Goal: Transaction & Acquisition: Book appointment/travel/reservation

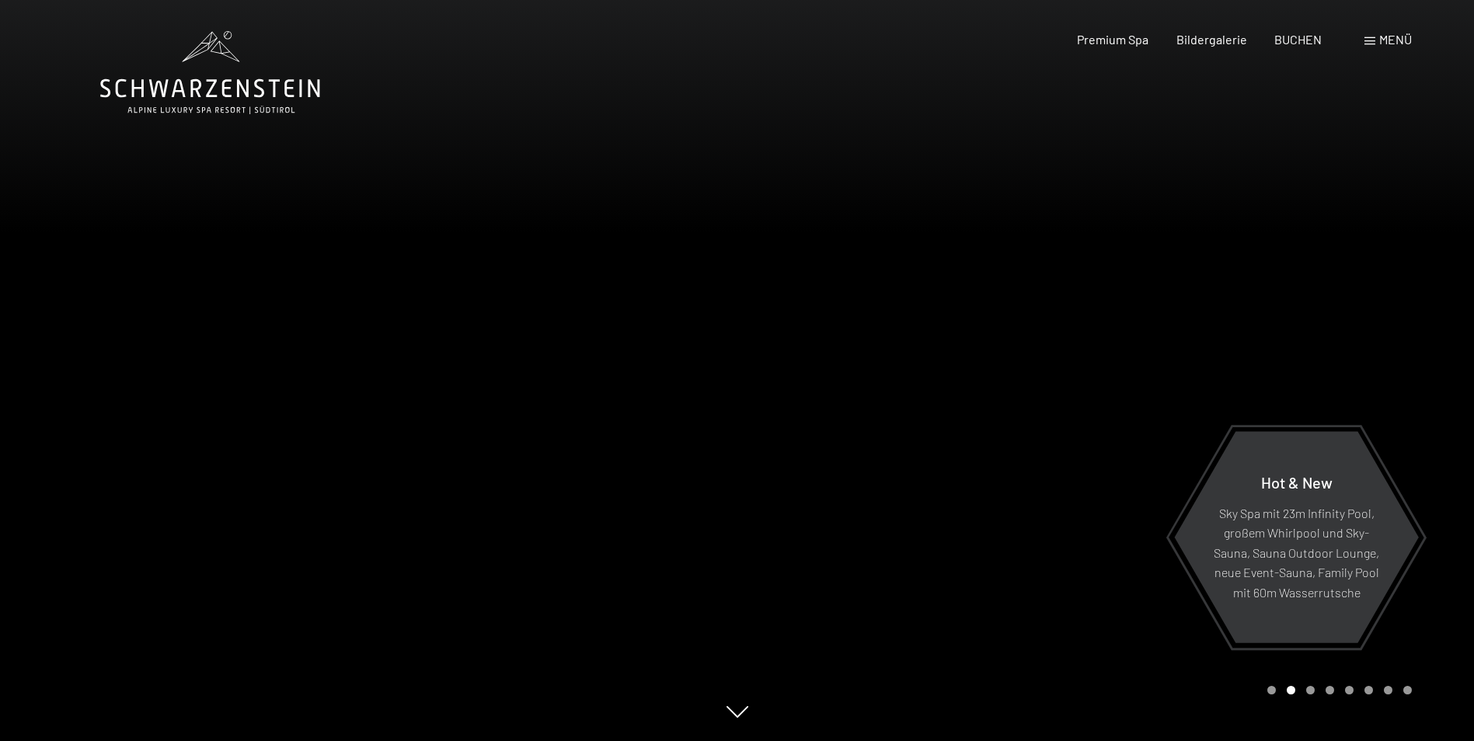
click at [1214, 374] on div at bounding box center [1105, 370] width 737 height 741
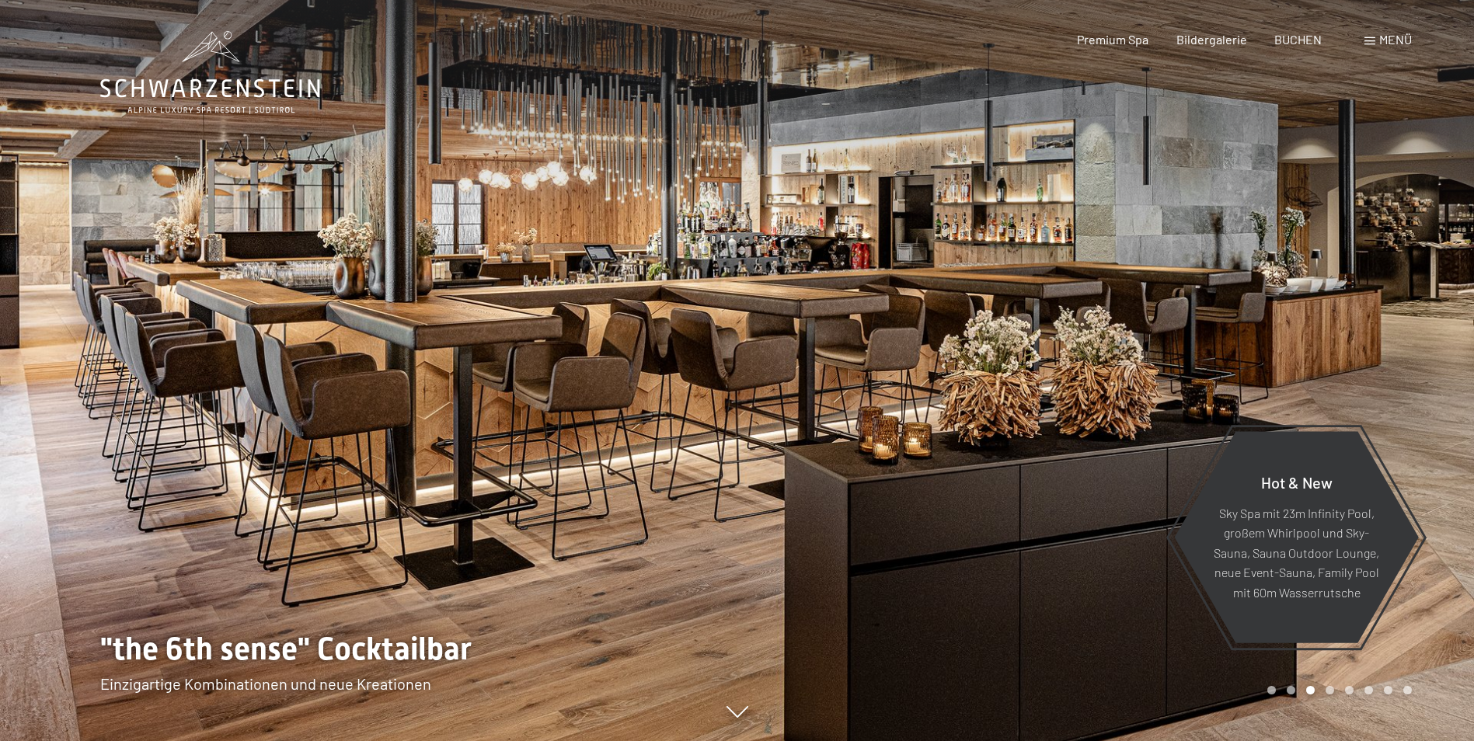
click at [1214, 374] on div at bounding box center [1105, 370] width 737 height 741
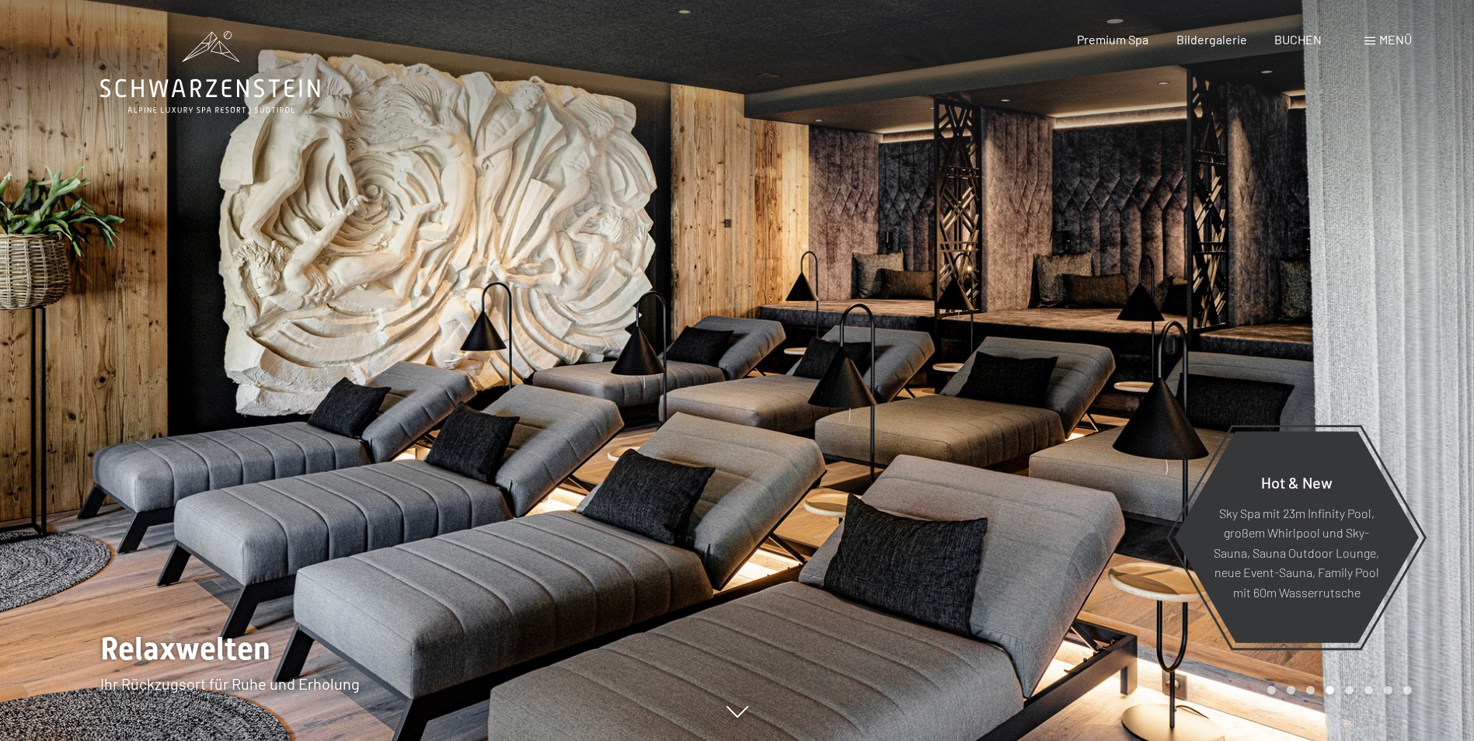
click at [1214, 374] on div at bounding box center [1105, 370] width 737 height 741
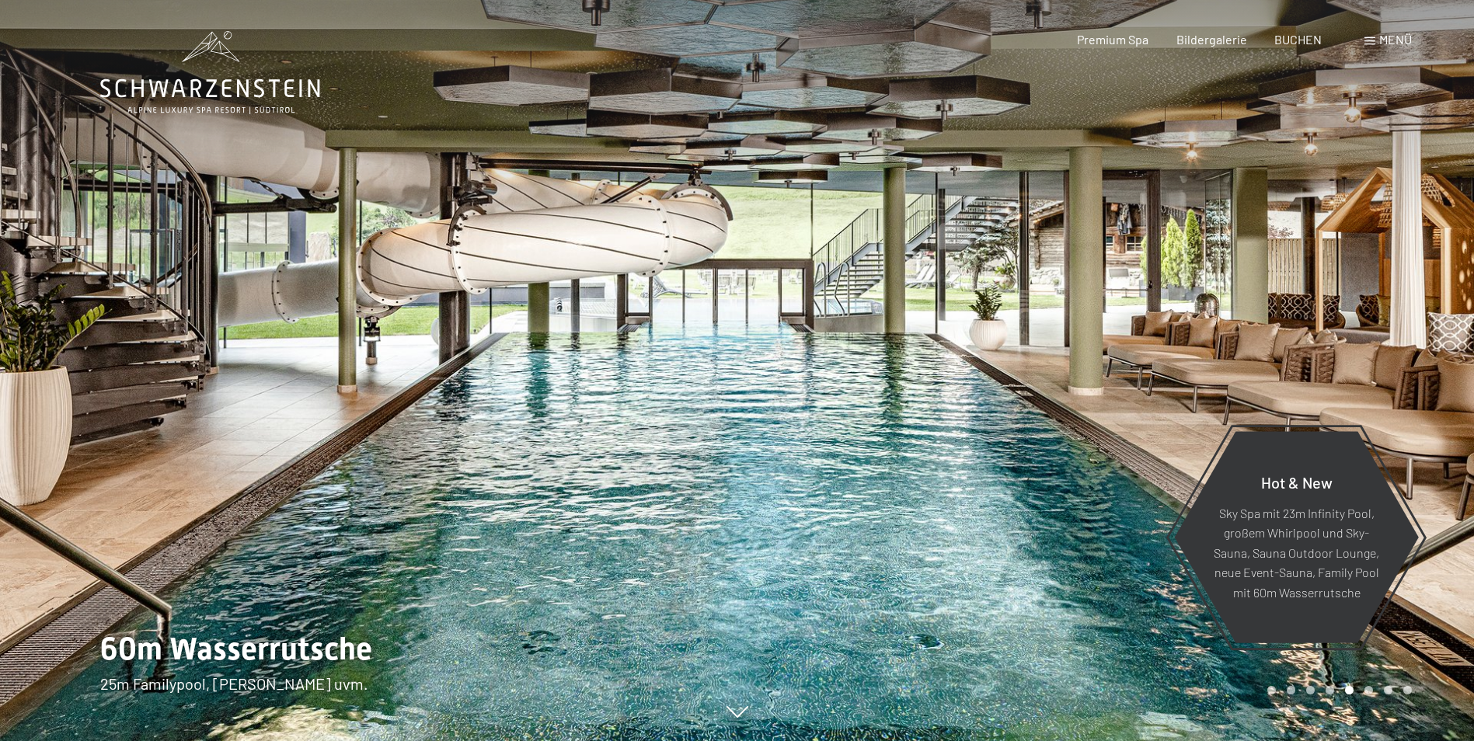
click at [1214, 374] on div at bounding box center [1105, 370] width 737 height 741
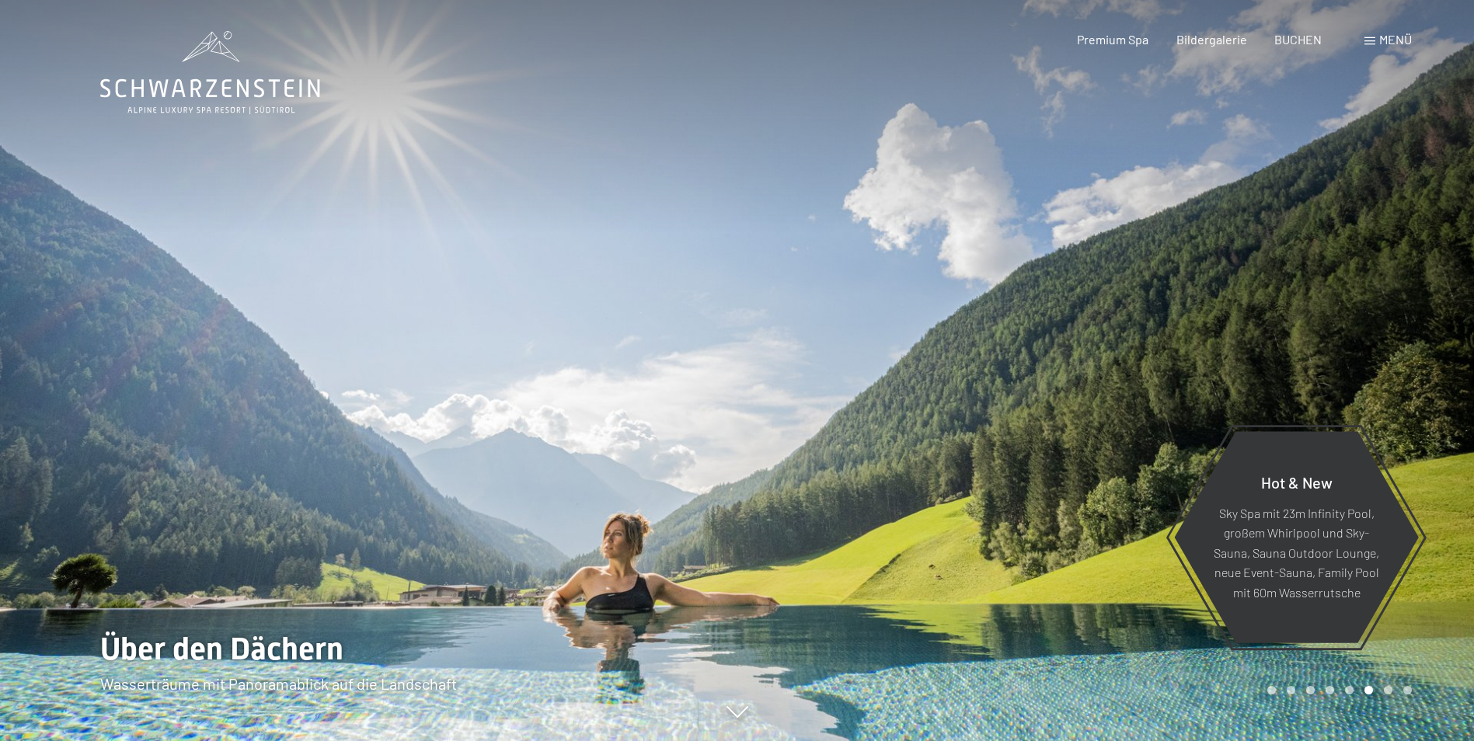
click at [1214, 374] on div at bounding box center [1105, 370] width 737 height 741
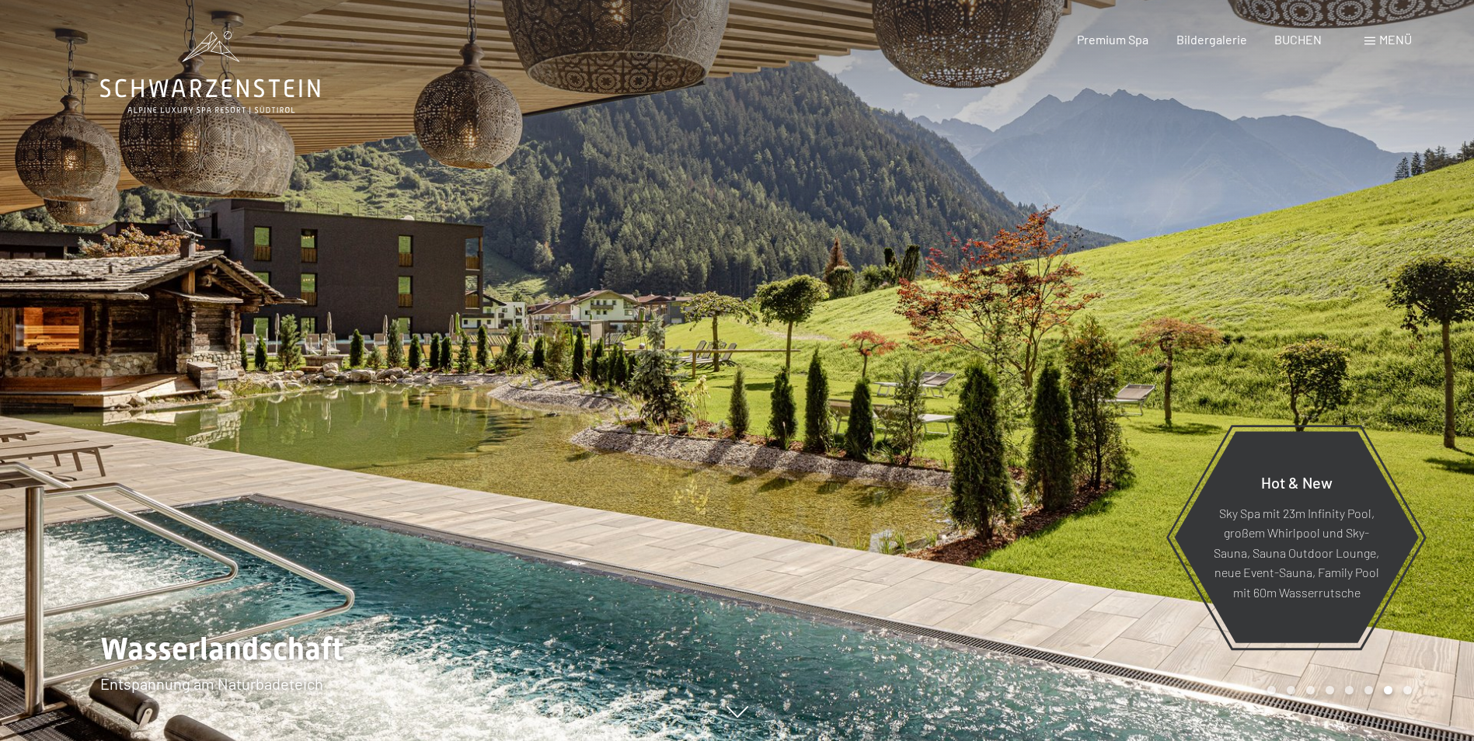
click at [1214, 374] on div at bounding box center [1105, 370] width 737 height 741
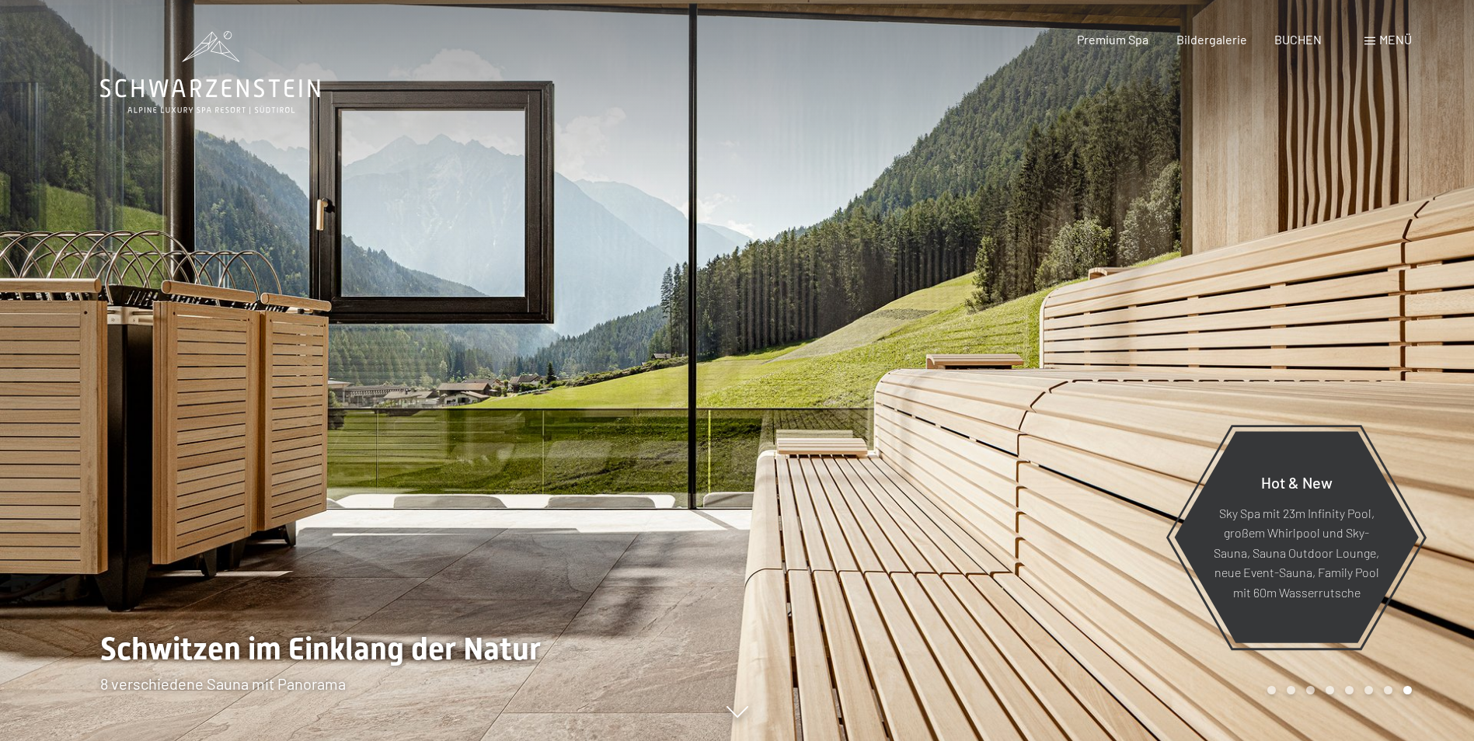
click at [1214, 374] on div at bounding box center [1105, 370] width 737 height 741
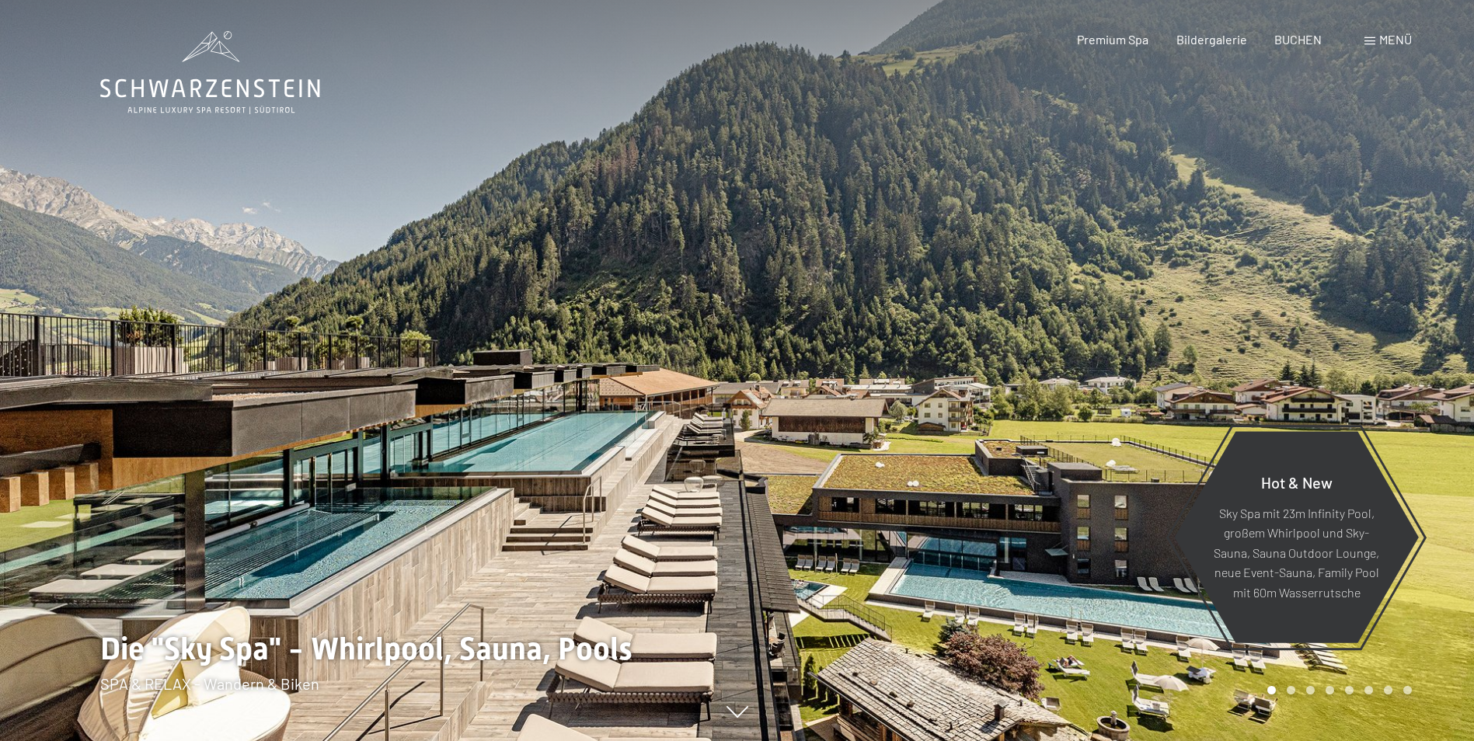
click at [1214, 374] on div at bounding box center [1105, 370] width 737 height 741
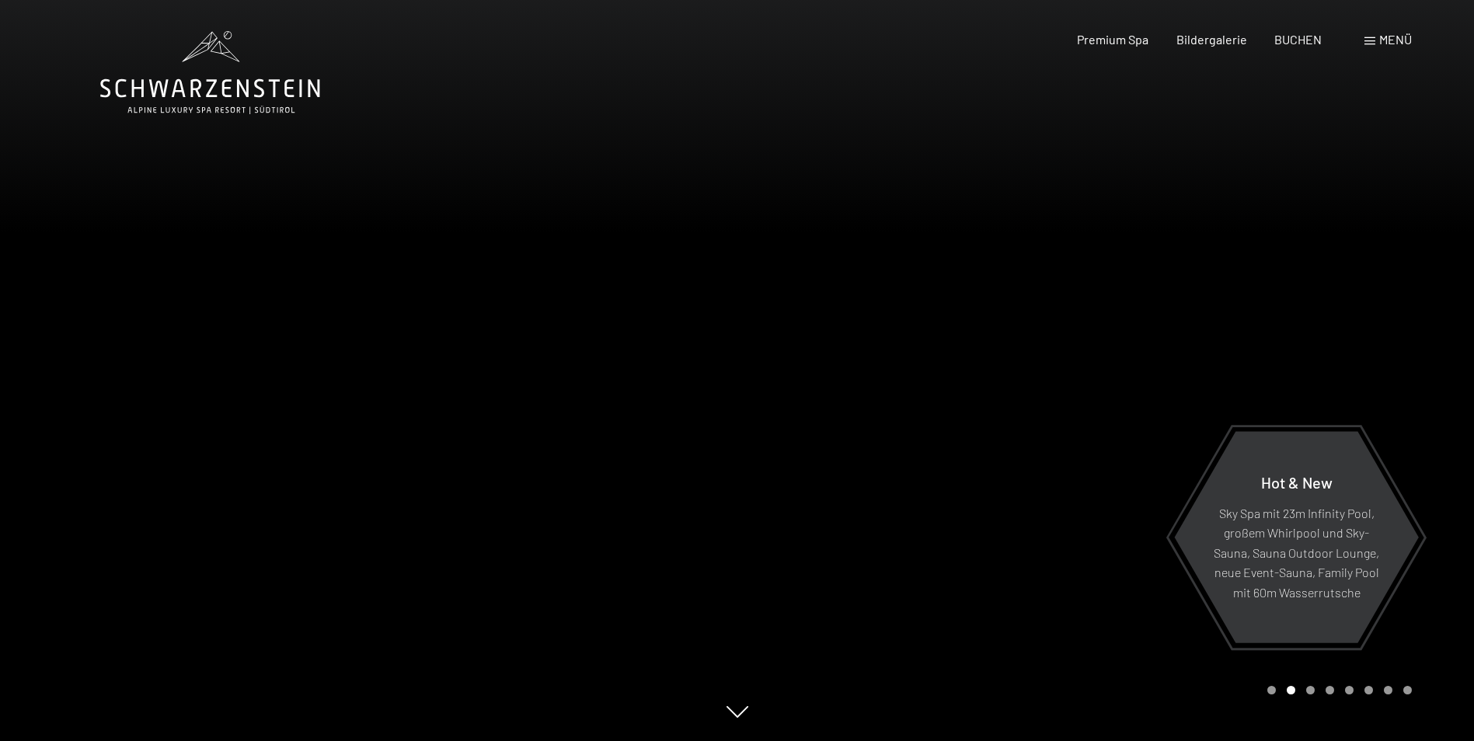
click at [1214, 374] on div at bounding box center [1105, 370] width 737 height 741
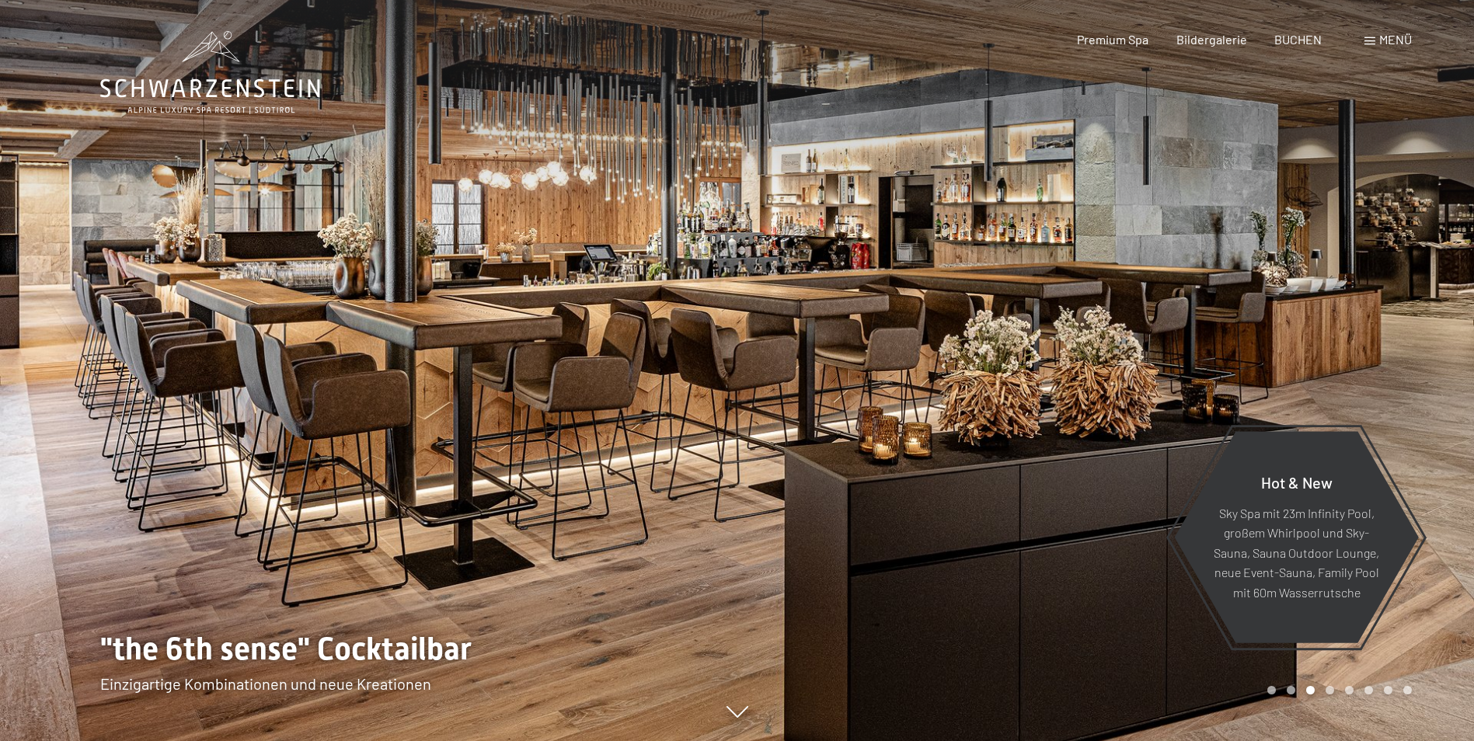
click at [1214, 374] on div at bounding box center [1105, 370] width 737 height 741
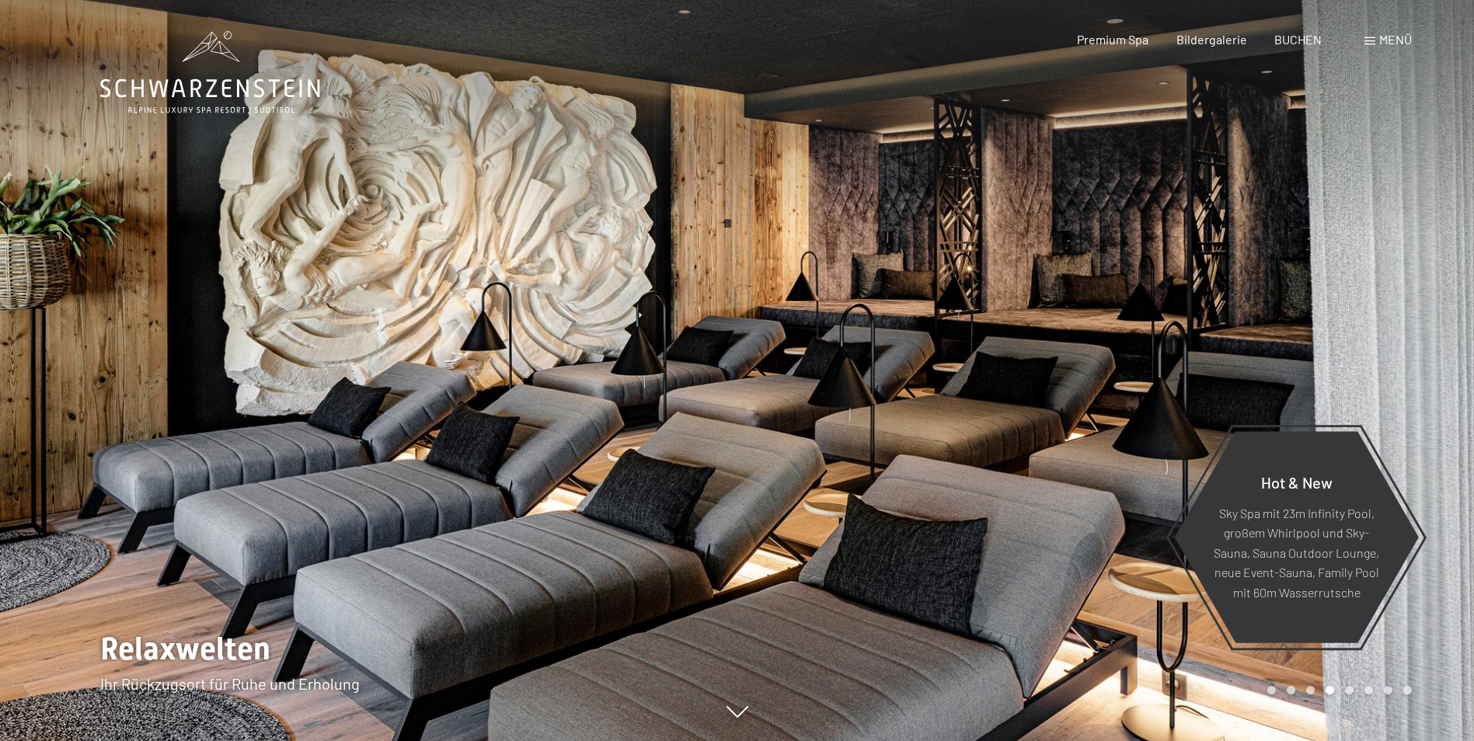
click at [1214, 374] on div at bounding box center [1105, 370] width 737 height 741
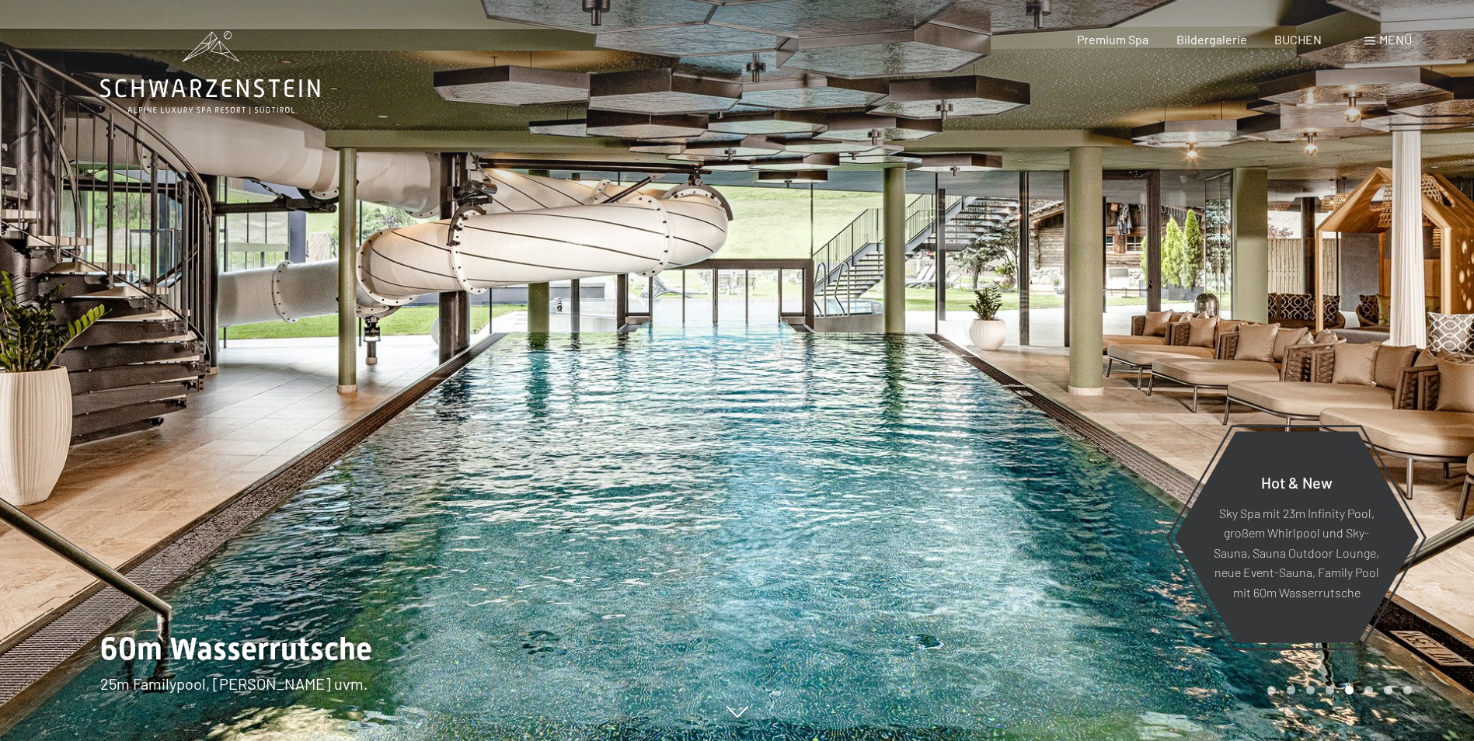
click at [1364, 41] on span at bounding box center [1369, 41] width 11 height 8
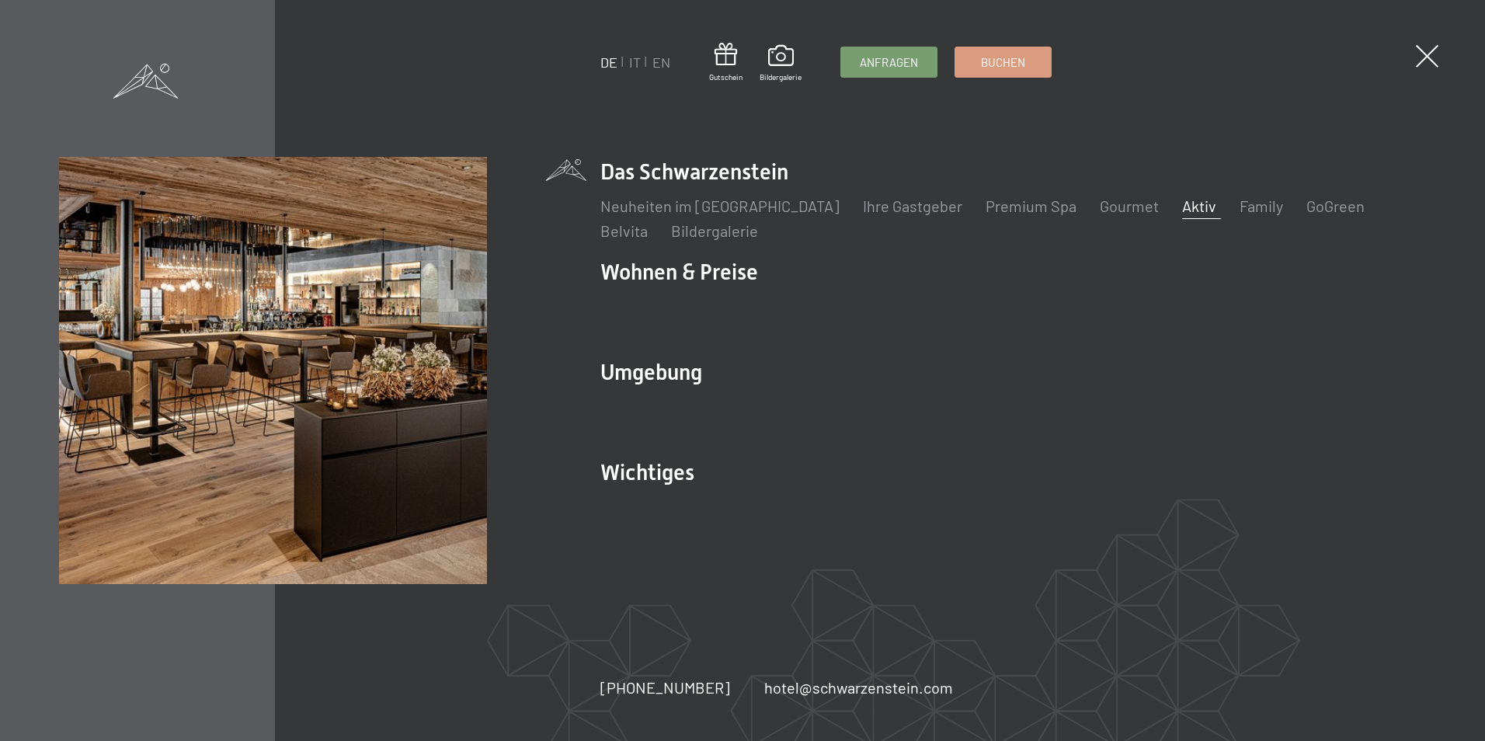
click at [1182, 204] on link "Aktiv" at bounding box center [1199, 206] width 34 height 19
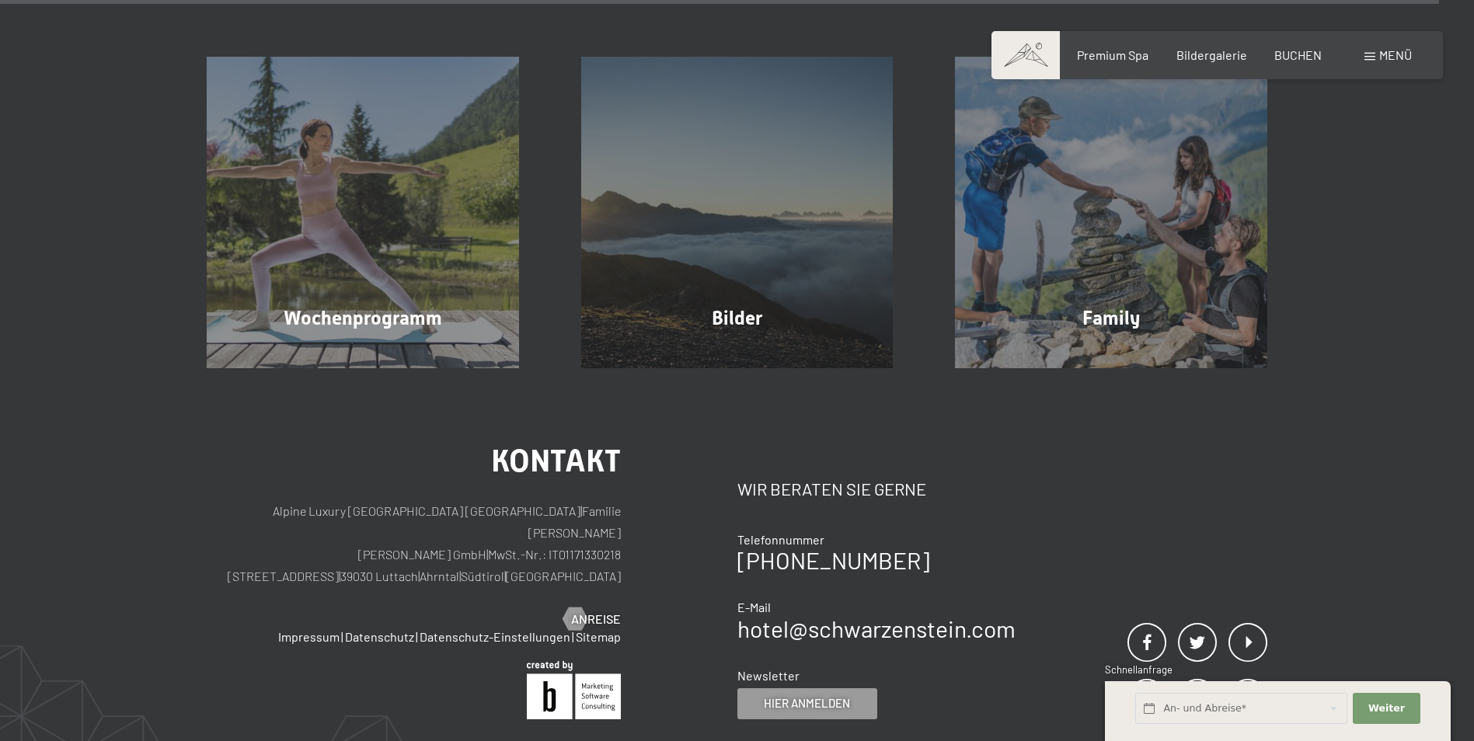
scroll to position [4351, 0]
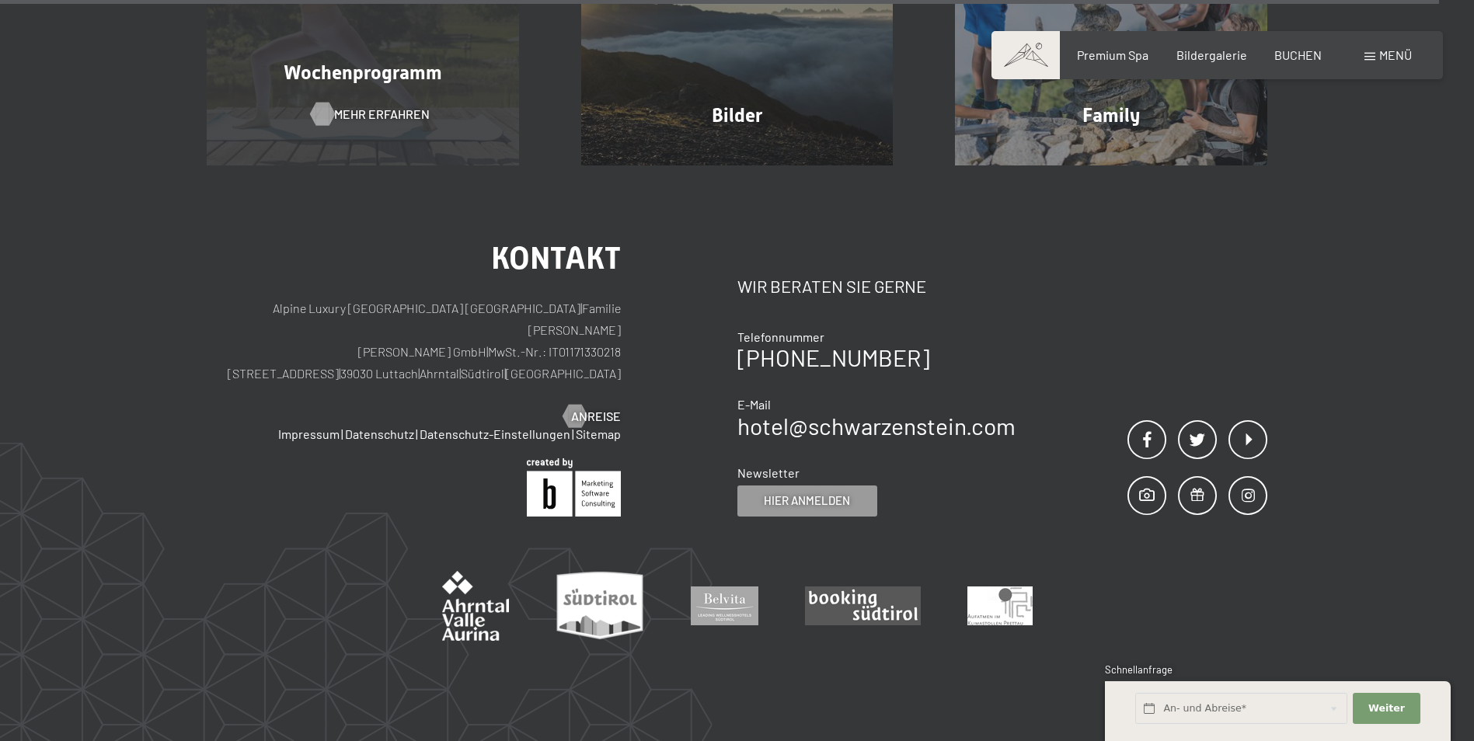
click at [392, 106] on span "Mehr erfahren" at bounding box center [382, 114] width 96 height 17
click at [393, 106] on span "Mehr erfahren" at bounding box center [382, 114] width 96 height 17
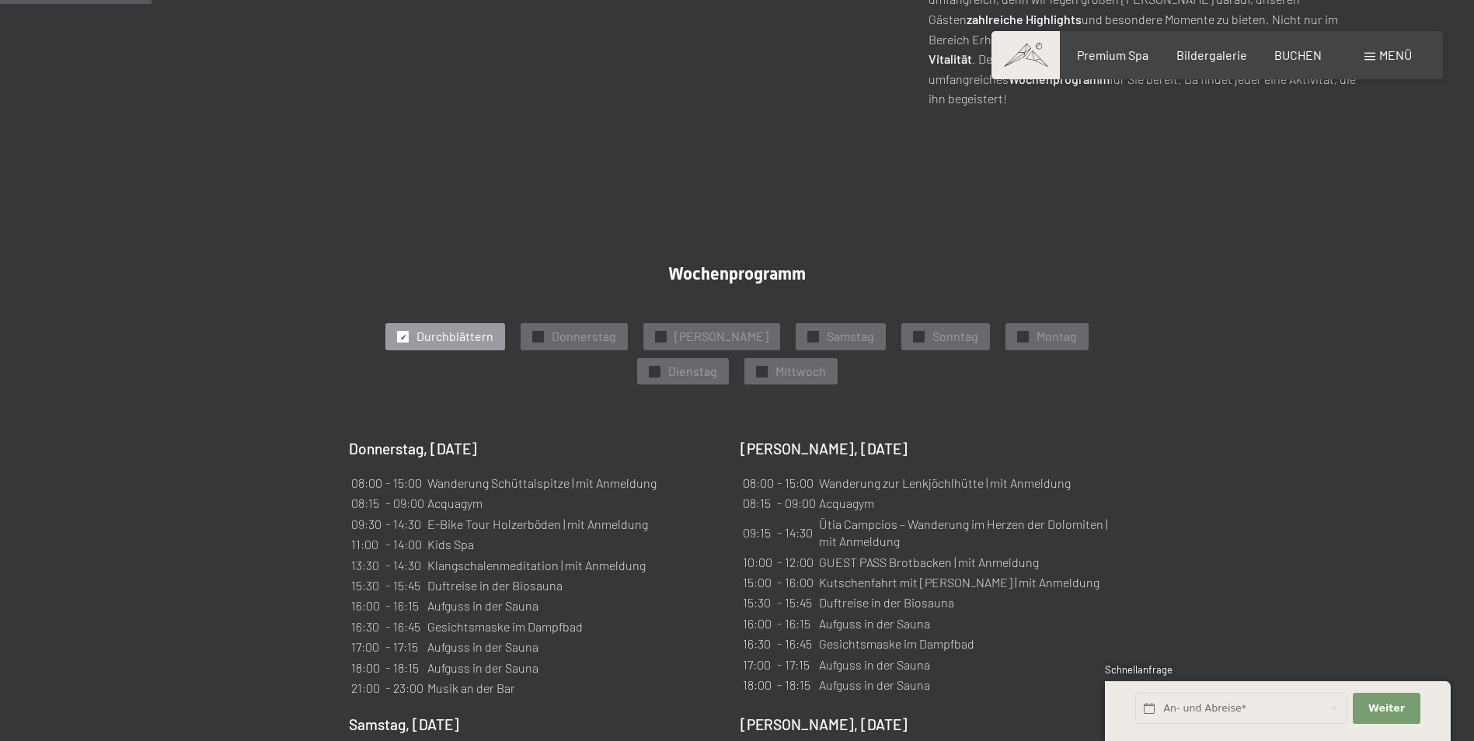
scroll to position [777, 0]
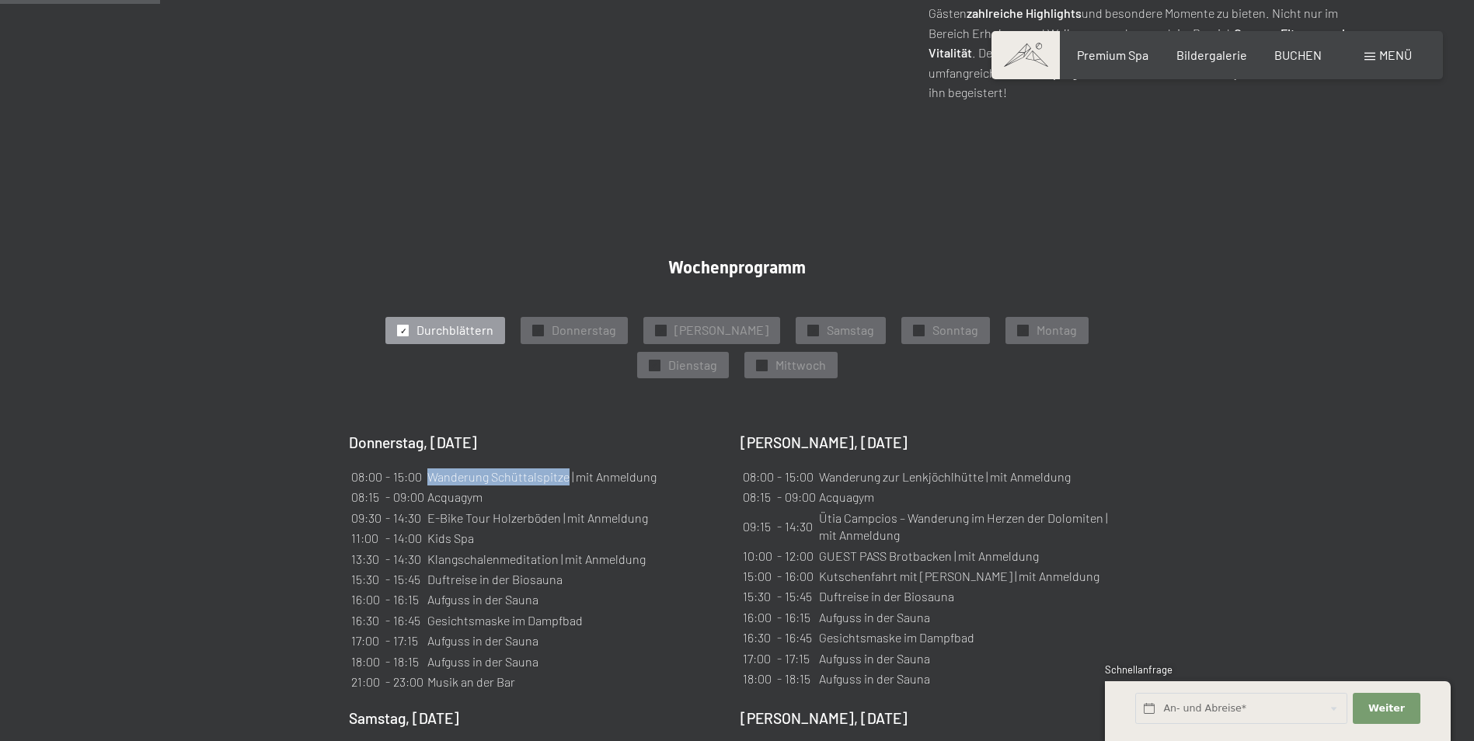
drag, startPoint x: 566, startPoint y: 460, endPoint x: 426, endPoint y: 458, distance: 139.9
click at [426, 466] on table "08:00 - 15:00 Wanderung Schüttalspitze | mit Anmeldung 08:15 - 09:00 Acquagym 0…" at bounding box center [504, 579] width 310 height 227
copy tr "Wanderung Schüttalspitze"
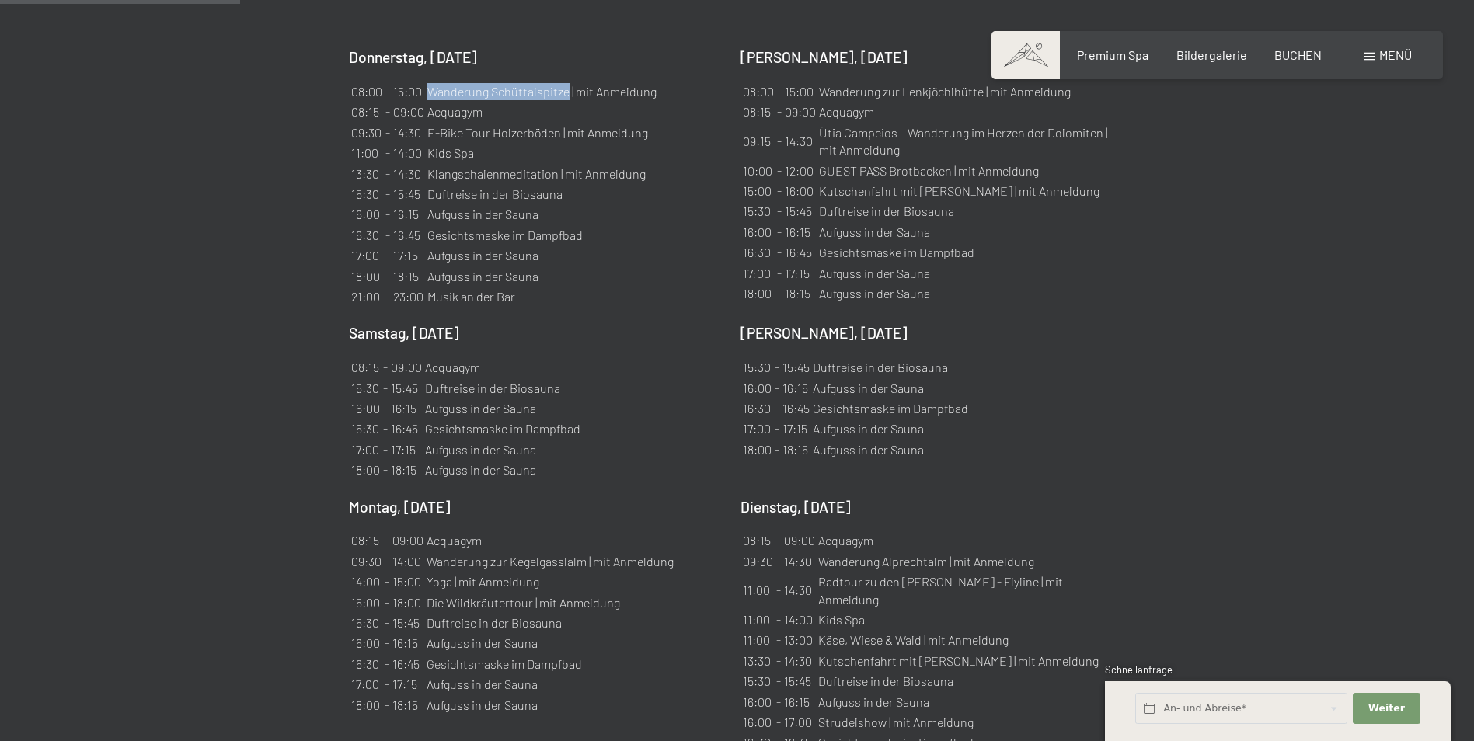
scroll to position [1165, 0]
drag, startPoint x: 584, startPoint y: 539, endPoint x: 505, endPoint y: 533, distance: 79.5
click at [505, 549] on td "Wanderung zur Kegelgasslalm | mit Anmeldung" at bounding box center [550, 558] width 249 height 19
copy td "Kegelgasslalm"
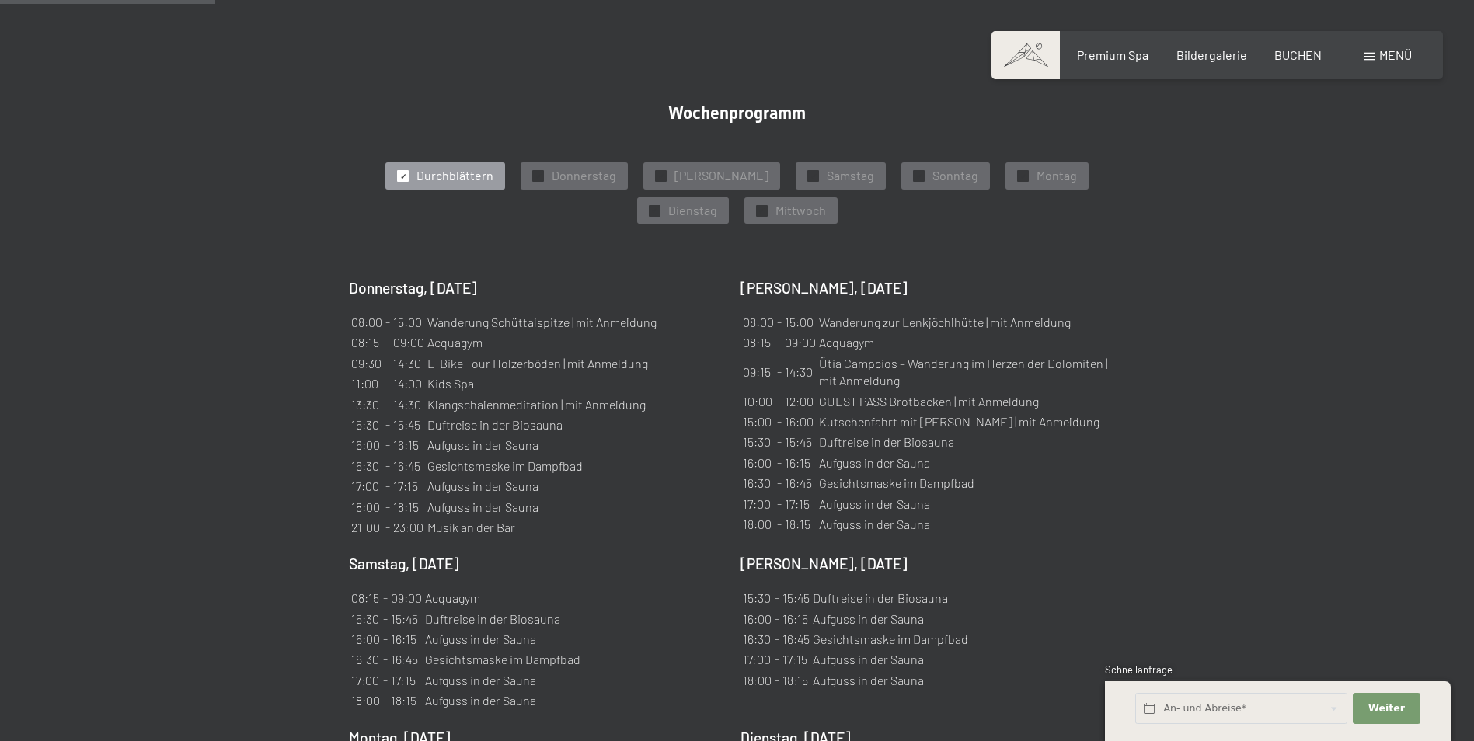
scroll to position [855, 0]
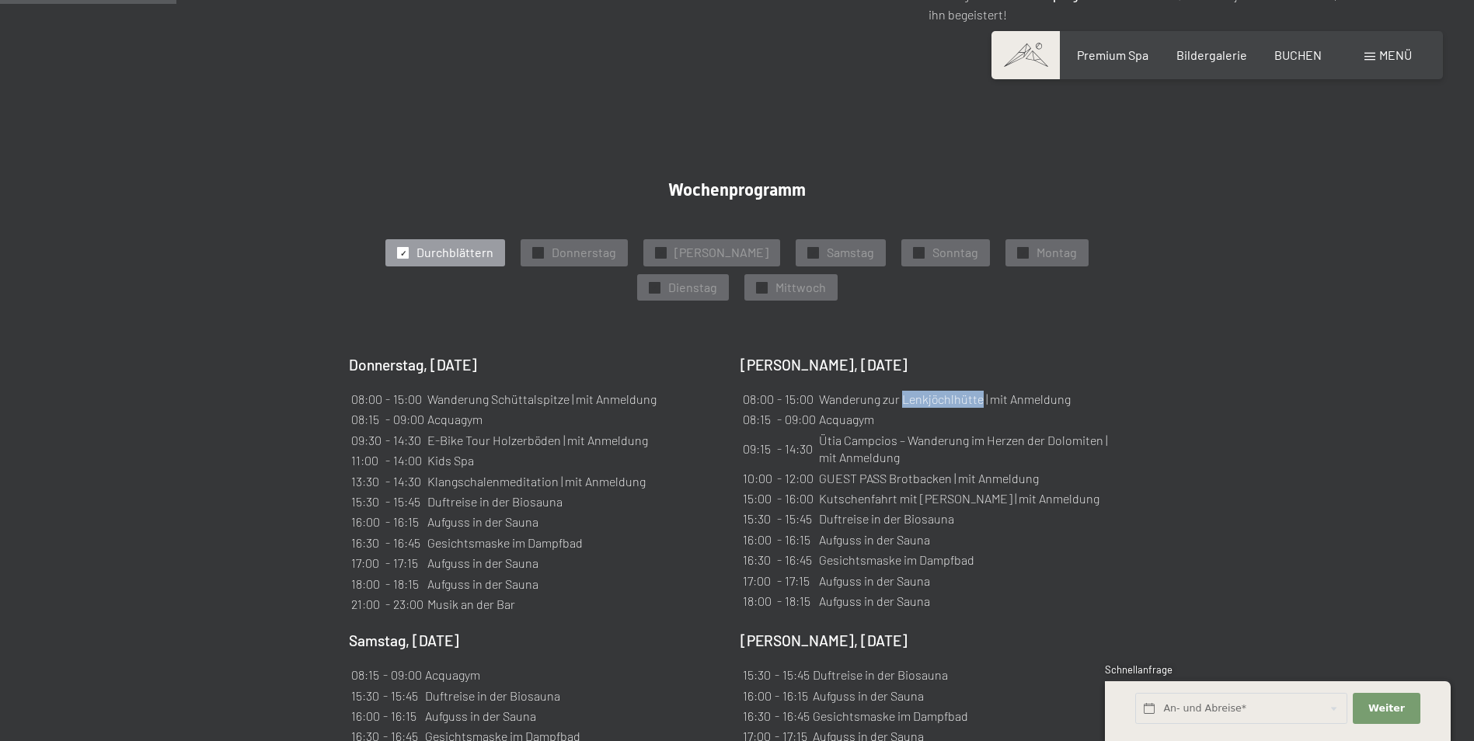
drag, startPoint x: 982, startPoint y: 378, endPoint x: 903, endPoint y: 374, distance: 79.3
click at [903, 390] on td "Wanderung zur Lenkjöchlhütte | mit Anmeldung" at bounding box center [966, 399] width 297 height 19
copy td "Lenkjöchlhütte"
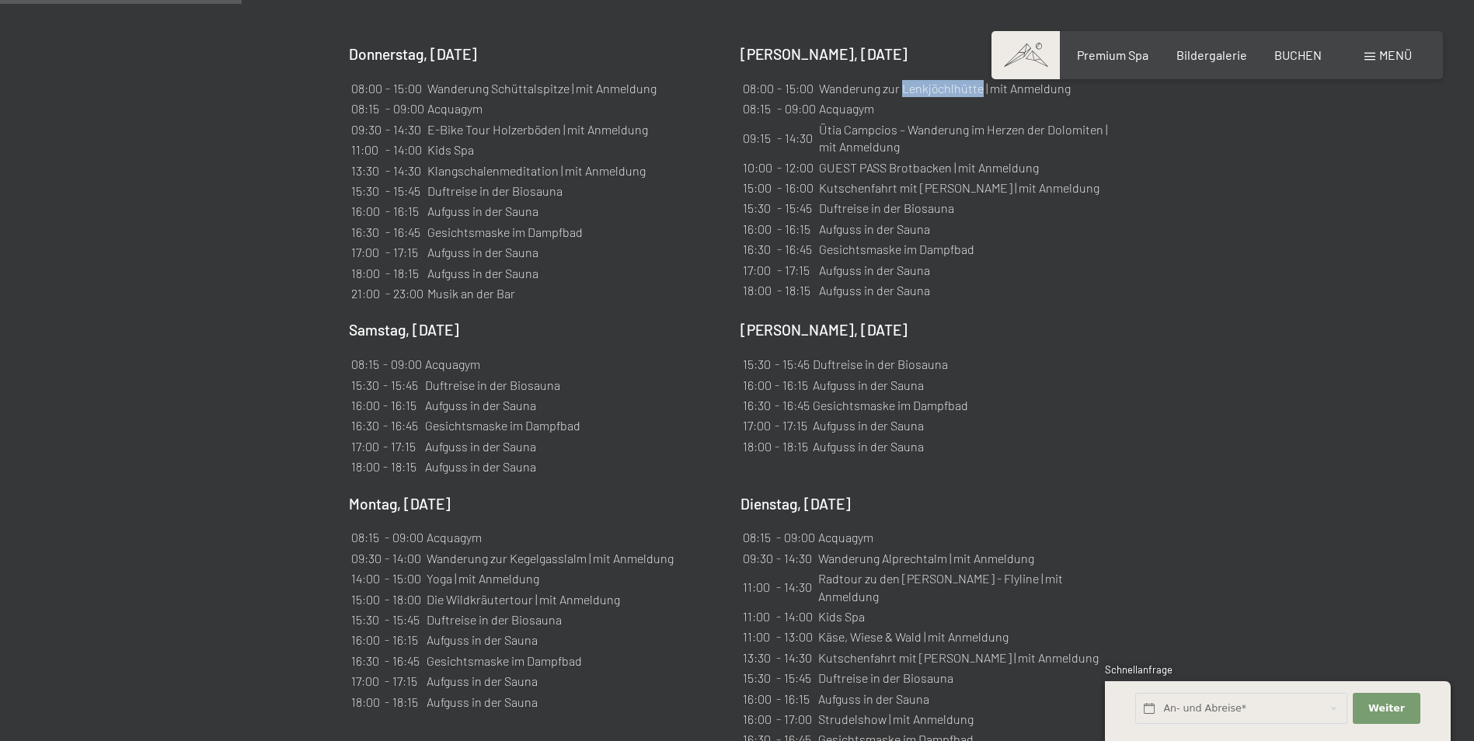
scroll to position [1243, 0]
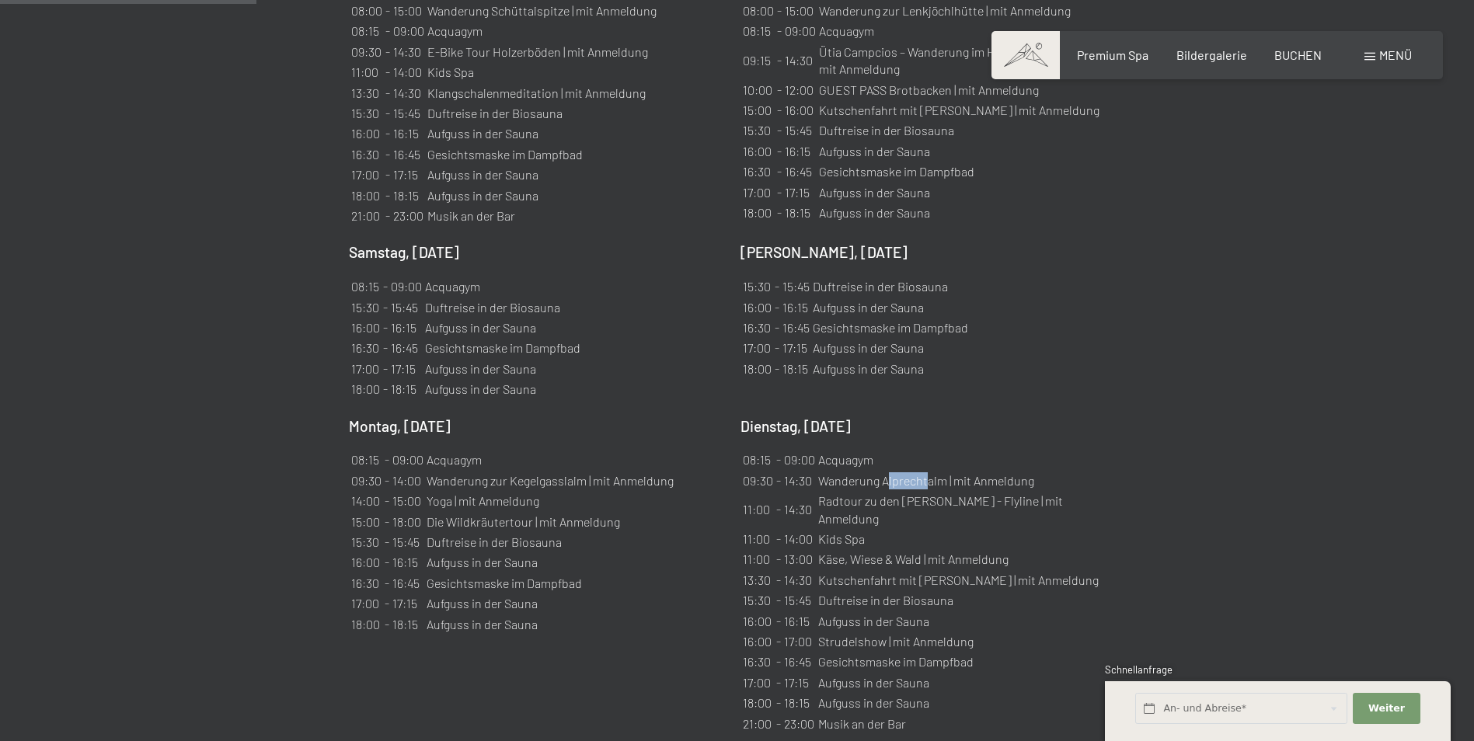
drag, startPoint x: 886, startPoint y: 459, endPoint x: 928, endPoint y: 465, distance: 42.4
click at [928, 472] on td "Wanderung Alprechtalm | mit Anmeldung" at bounding box center [966, 481] width 298 height 19
drag, startPoint x: 928, startPoint y: 465, endPoint x: 1092, endPoint y: 422, distance: 169.6
click at [1093, 422] on div "Dienstag, 26.08.2025 08:15 - 09:00 Acquagym 09:30 - 14:30 Wanderung Alprechtalm…" at bounding box center [928, 575] width 376 height 319
drag, startPoint x: 882, startPoint y: 459, endPoint x: 946, endPoint y: 458, distance: 64.5
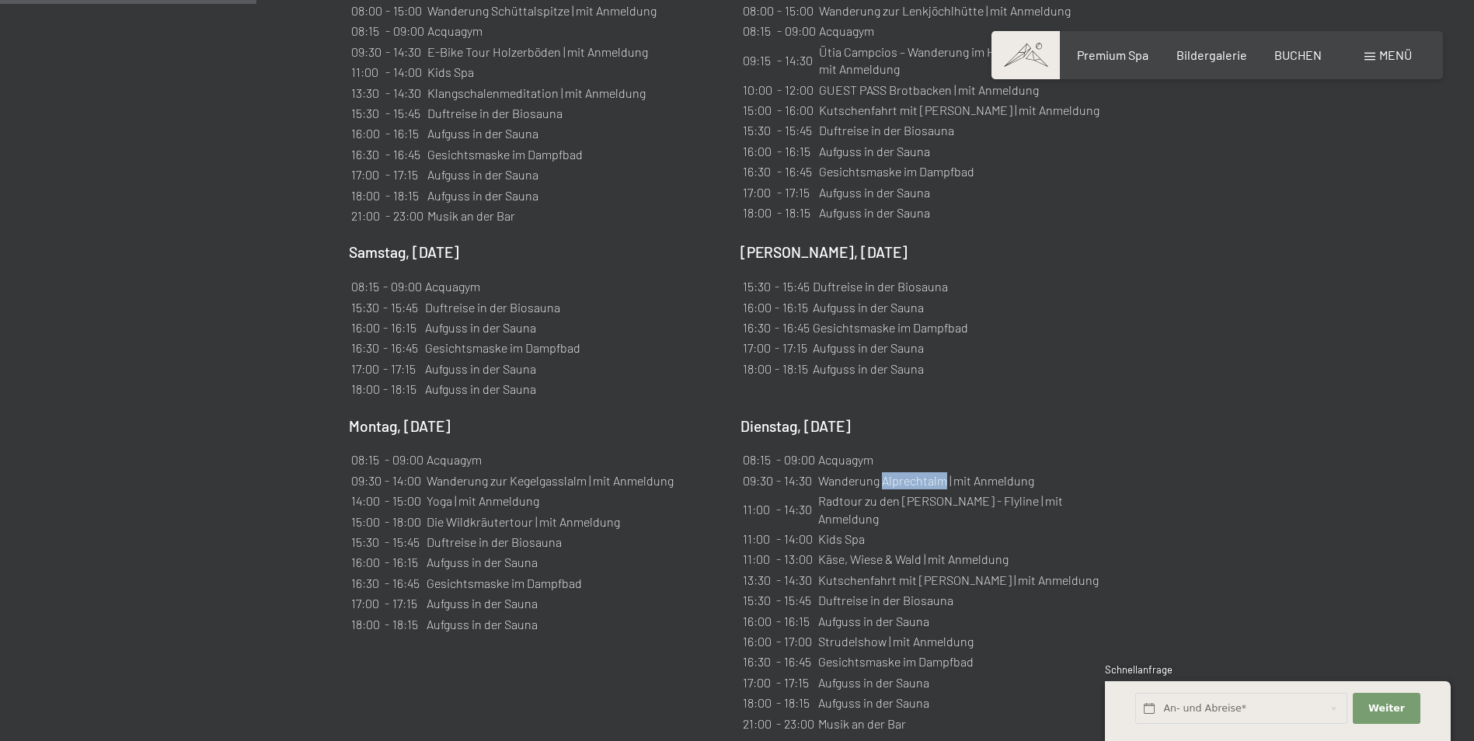
click at [946, 472] on td "Wanderung Alprechtalm | mit Anmeldung" at bounding box center [966, 481] width 298 height 19
copy td "Alprechtalm"
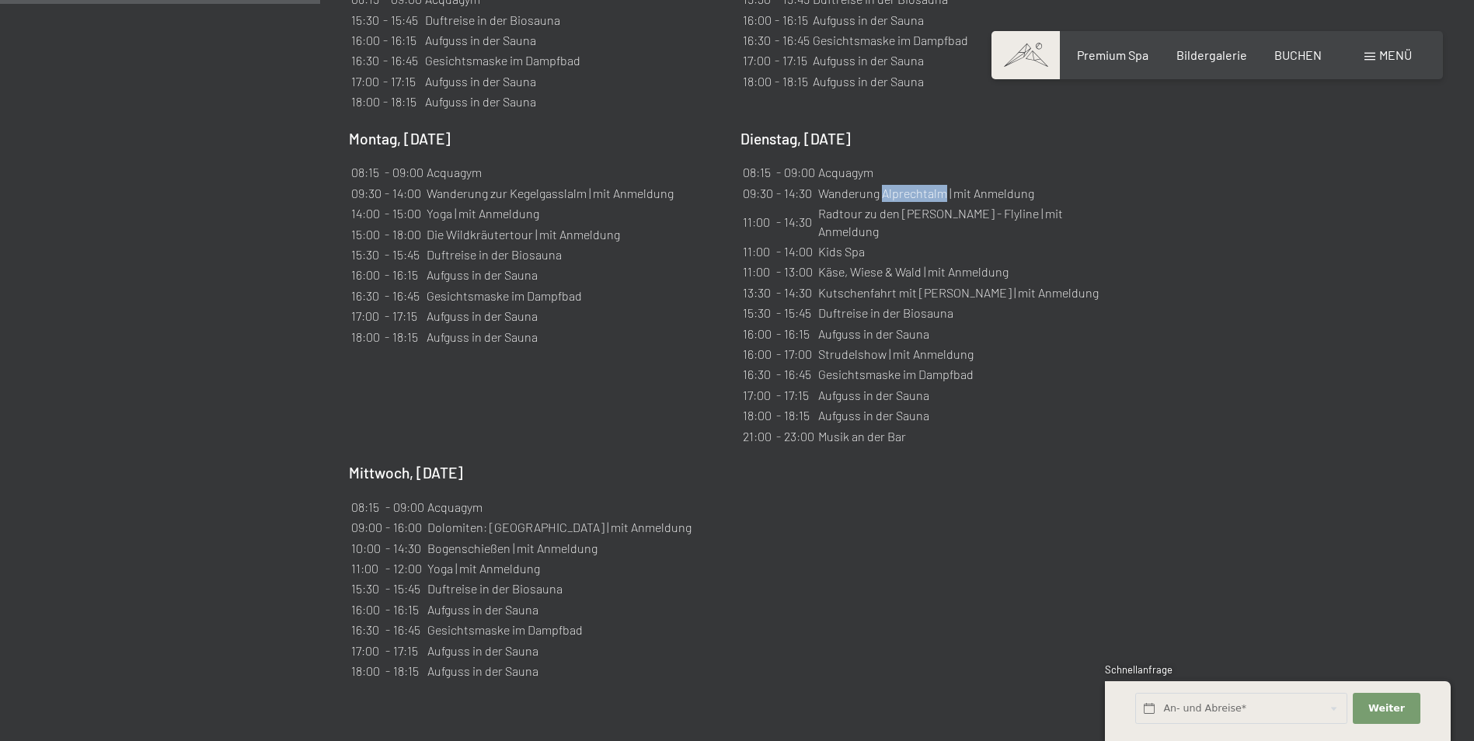
scroll to position [1554, 0]
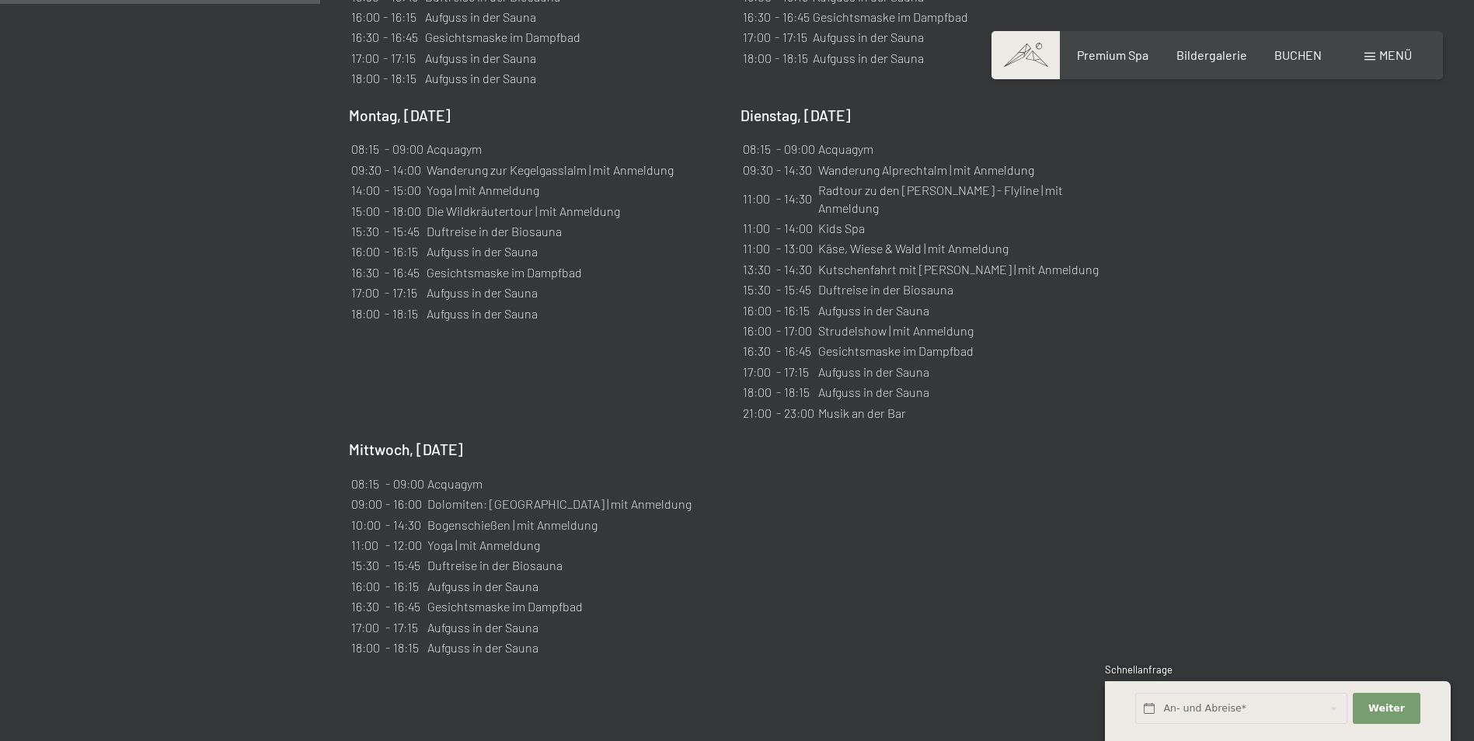
click at [561, 450] on div "Mittwoch, 27.08.2025 08:15 - 09:00 Acquagym 09:00 - 16:00 Dolomiten: Lavarellah…" at bounding box center [537, 549] width 376 height 219
drag, startPoint x: 489, startPoint y: 484, endPoint x: 565, endPoint y: 486, distance: 75.4
click at [565, 495] on td "Dolomiten: Lavarellahütte | mit Anmeldung" at bounding box center [560, 504] width 266 height 19
copy td "Lavarellahütte"
click at [654, 331] on div "Montag, 25.08.2025 08:15 - 09:00 Acquagym 09:30 - 14:00 Wanderung zur Kegelgass…" at bounding box center [537, 265] width 376 height 319
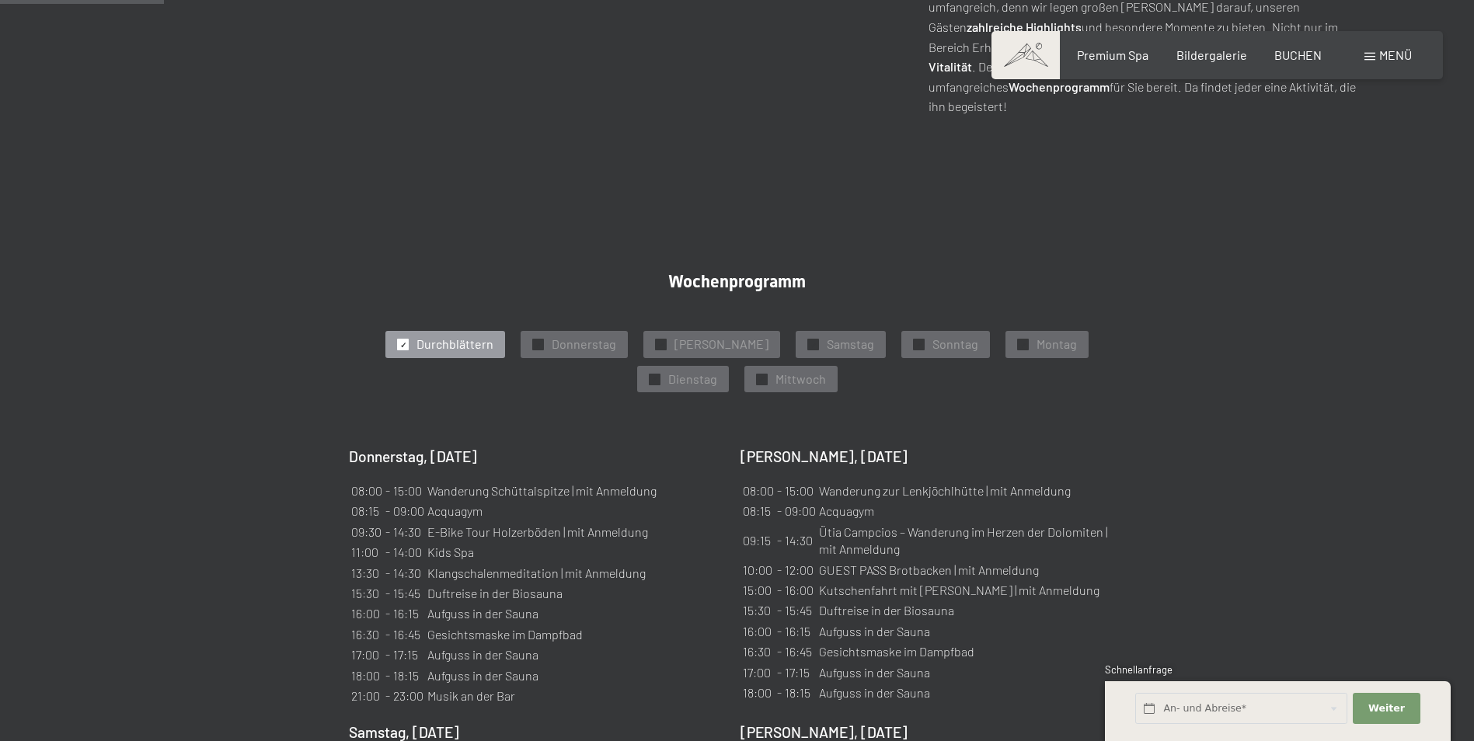
scroll to position [699, 0]
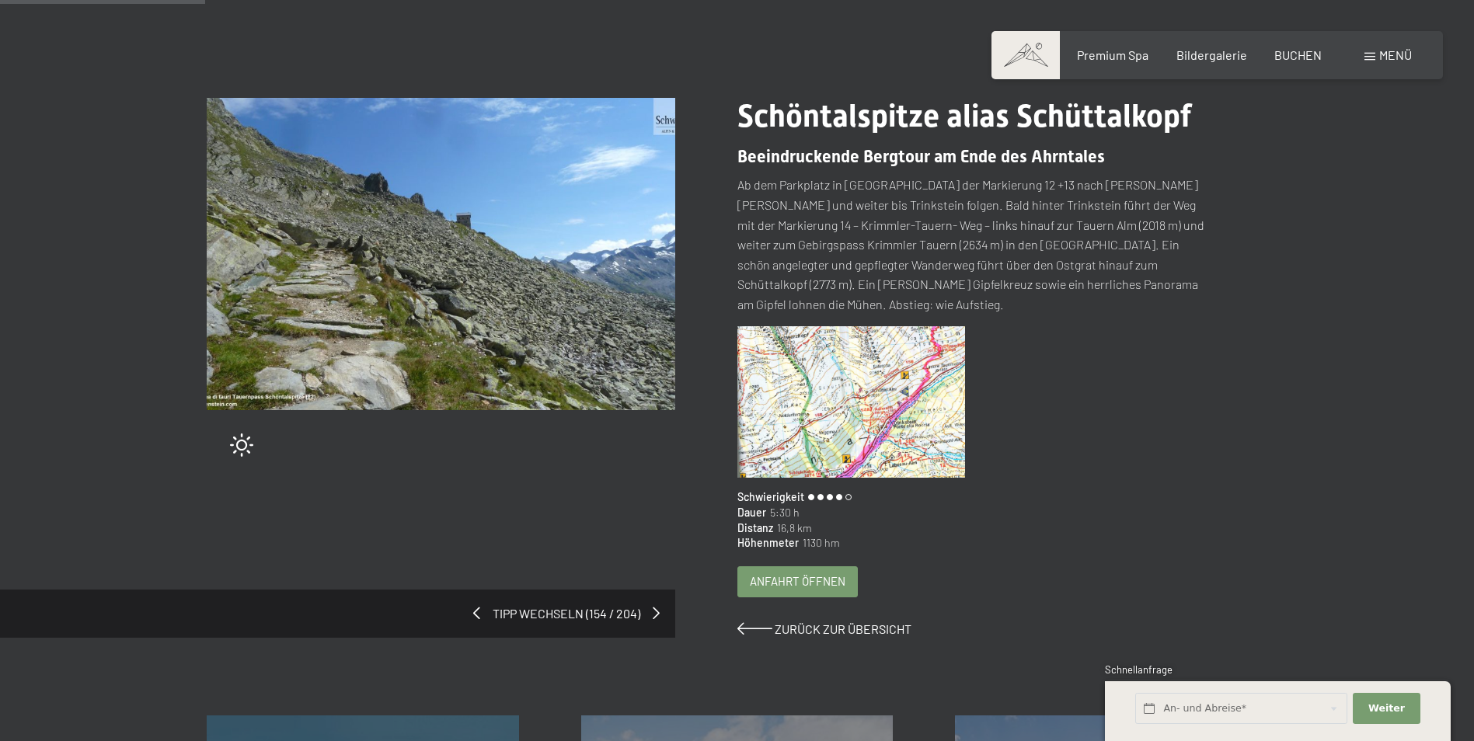
scroll to position [155, 0]
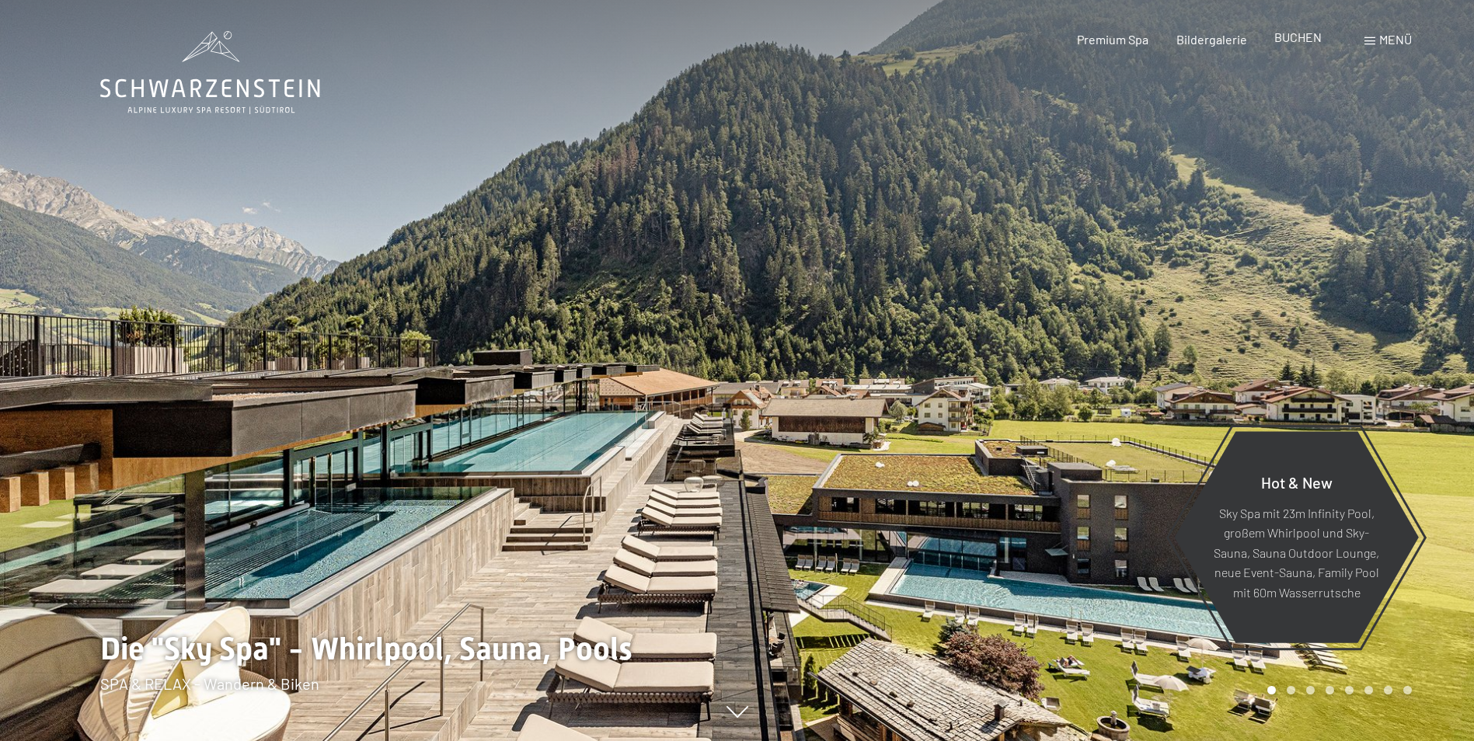
click at [1301, 34] on span "BUCHEN" at bounding box center [1297, 37] width 47 height 15
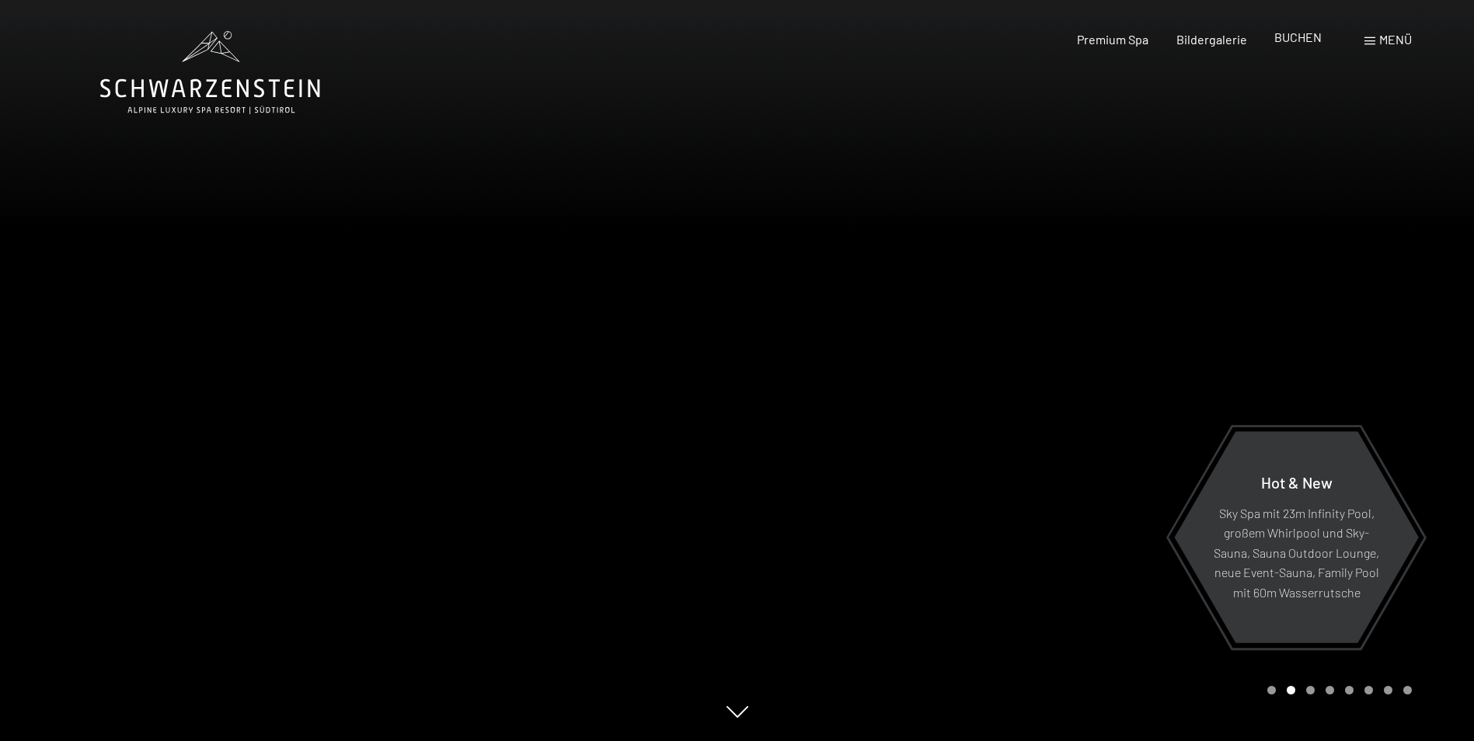
click at [1291, 36] on span "BUCHEN" at bounding box center [1297, 37] width 47 height 15
click at [1308, 32] on span "BUCHEN" at bounding box center [1297, 37] width 47 height 15
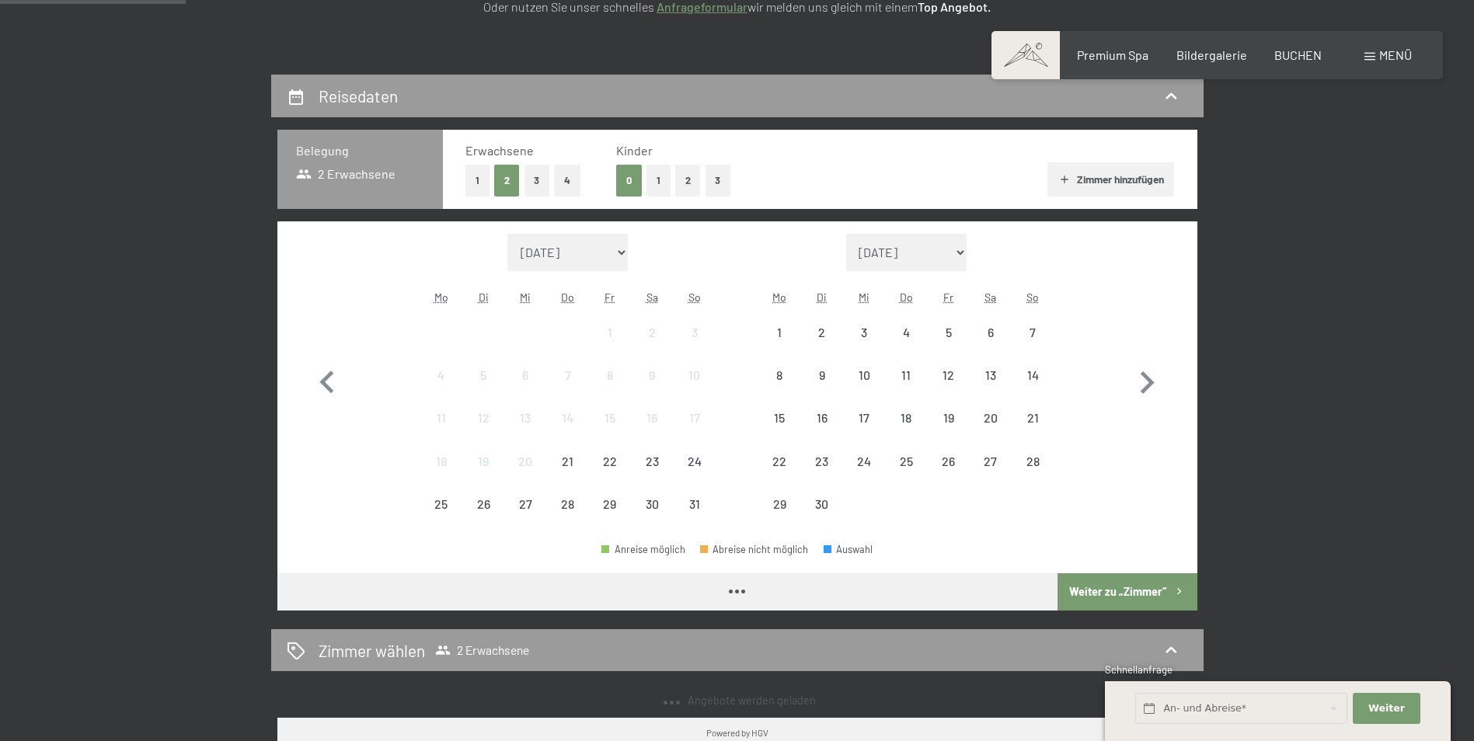
scroll to position [311, 0]
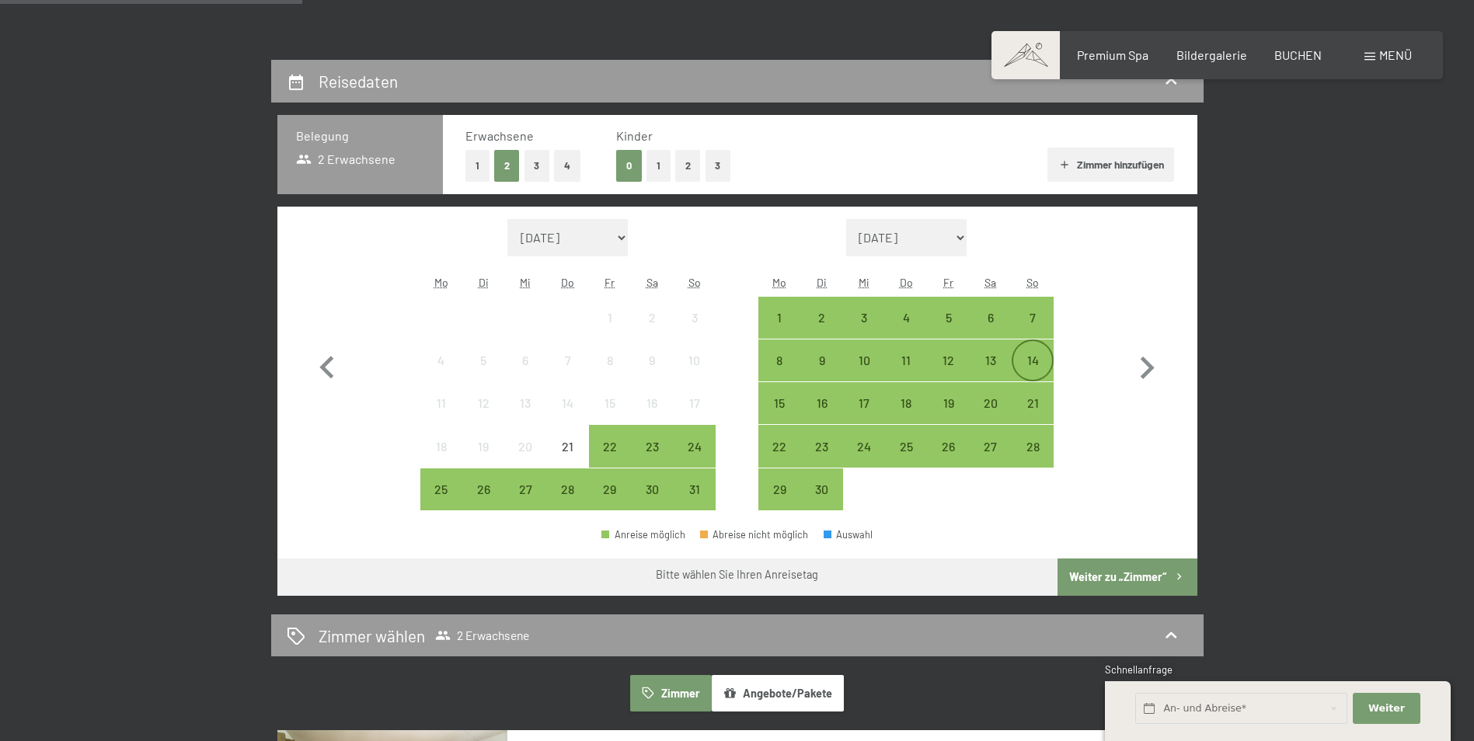
click at [1029, 354] on div "14" at bounding box center [1032, 373] width 39 height 39
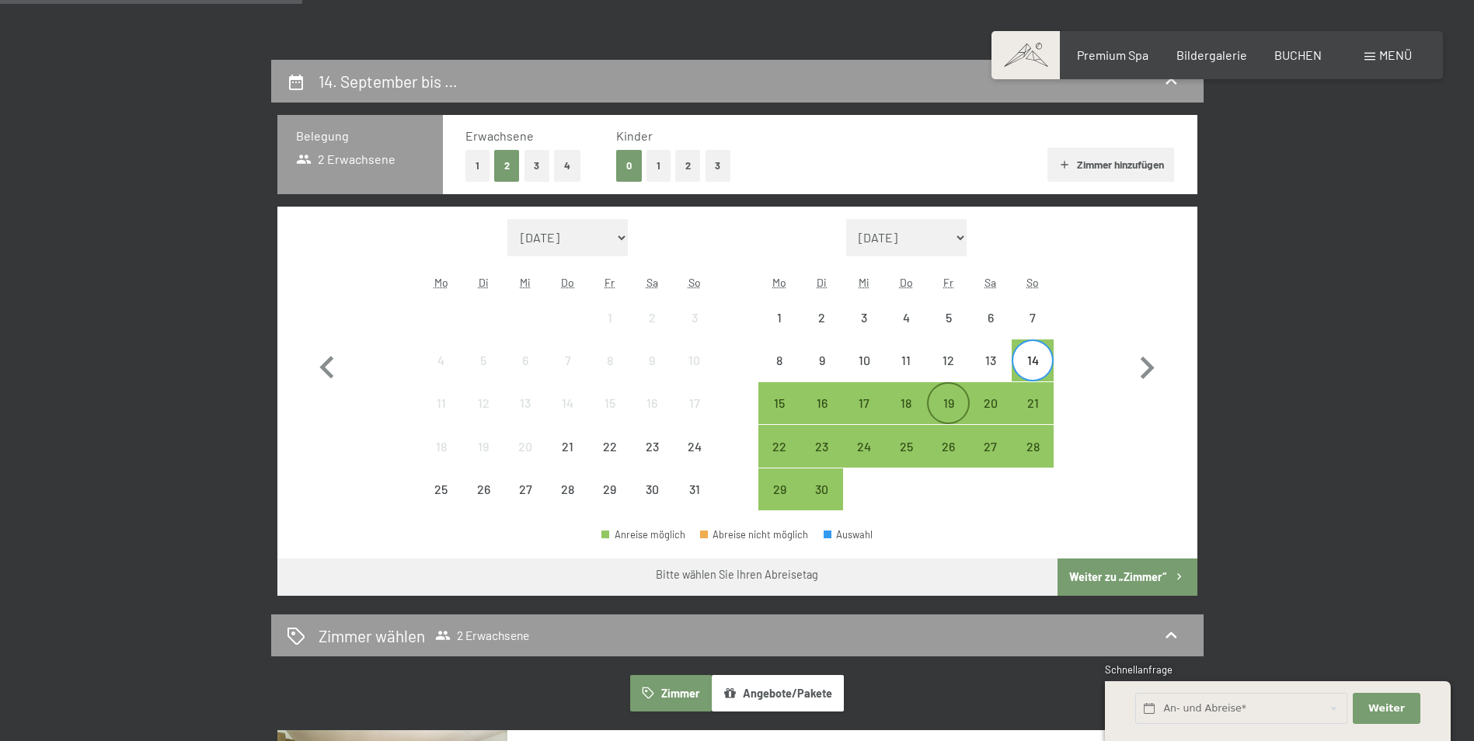
click at [941, 405] on div "19" at bounding box center [947, 416] width 39 height 39
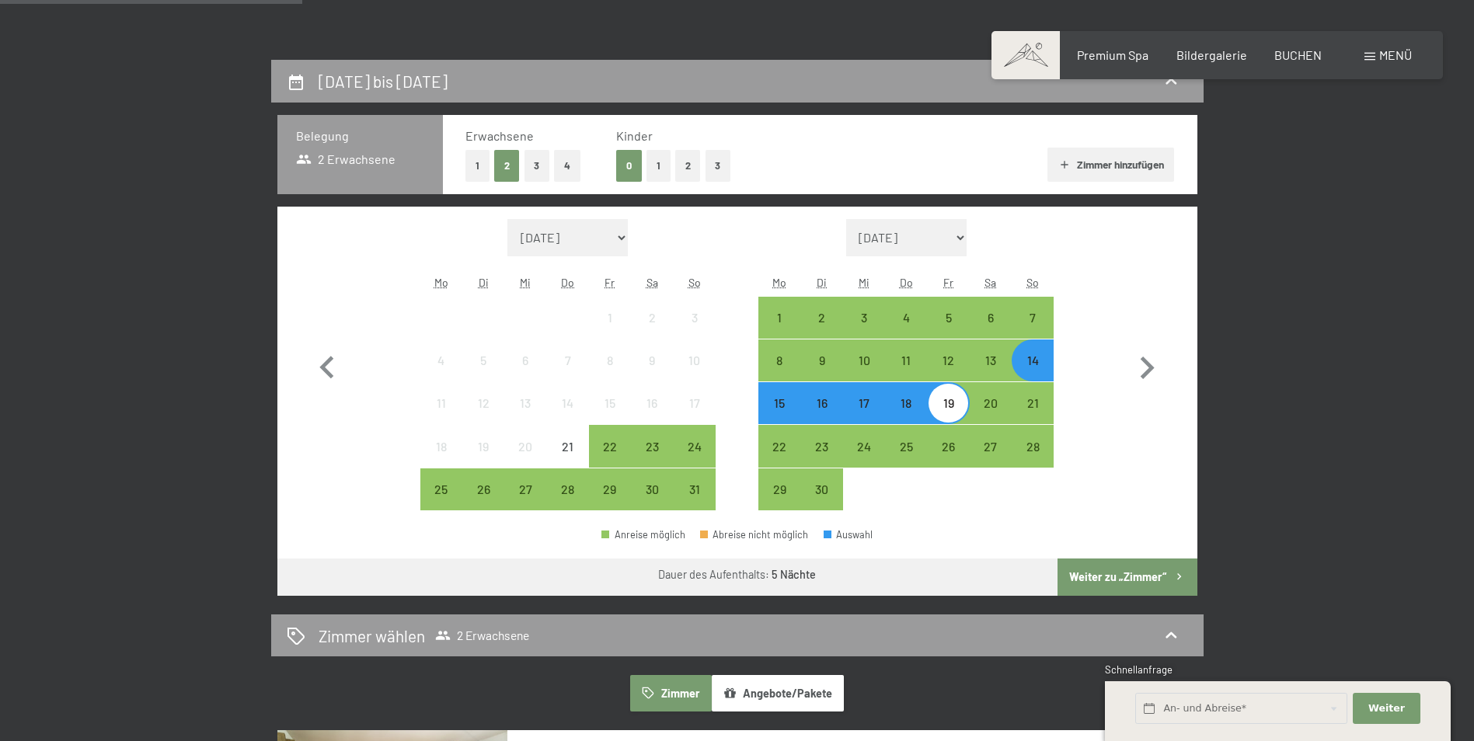
click at [1144, 580] on button "Weiter zu „Zimmer“" at bounding box center [1126, 577] width 139 height 37
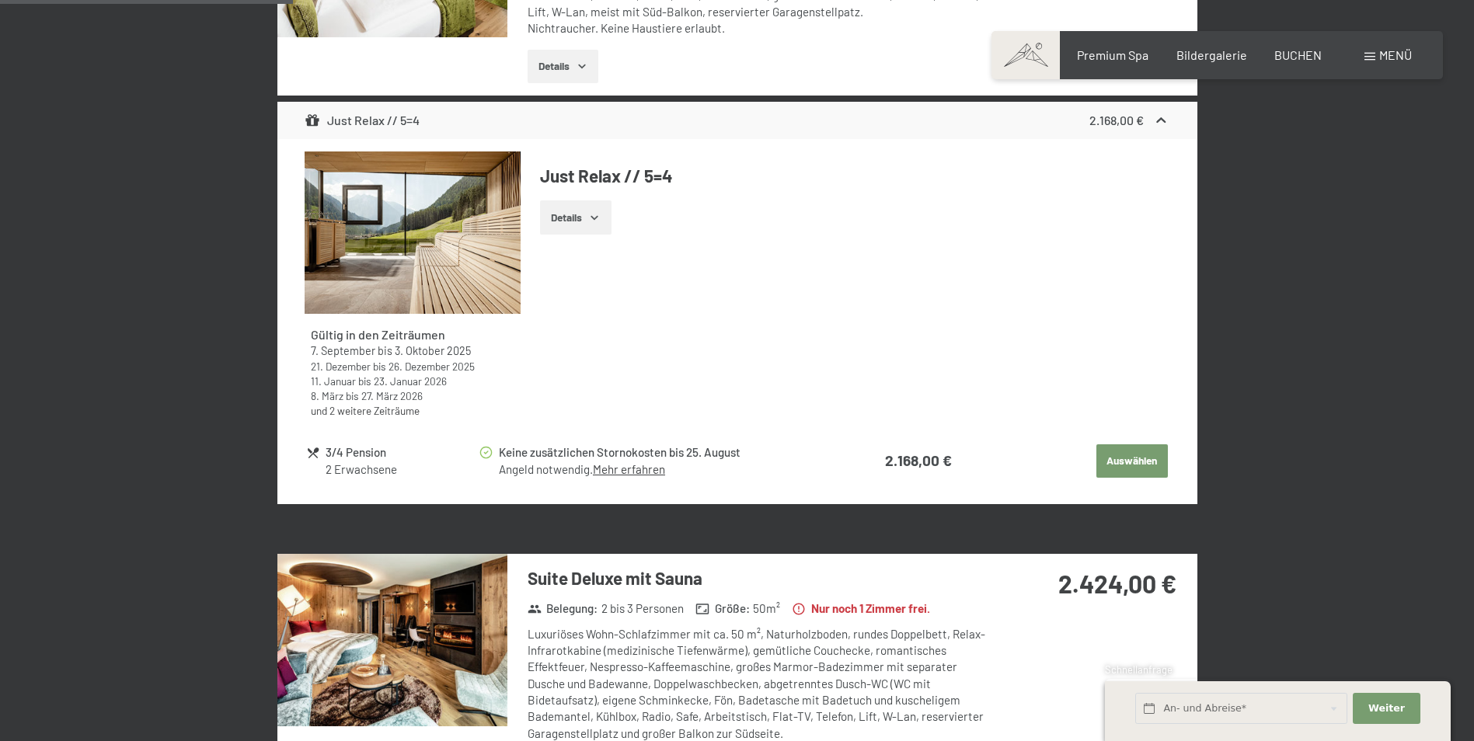
scroll to position [992, 0]
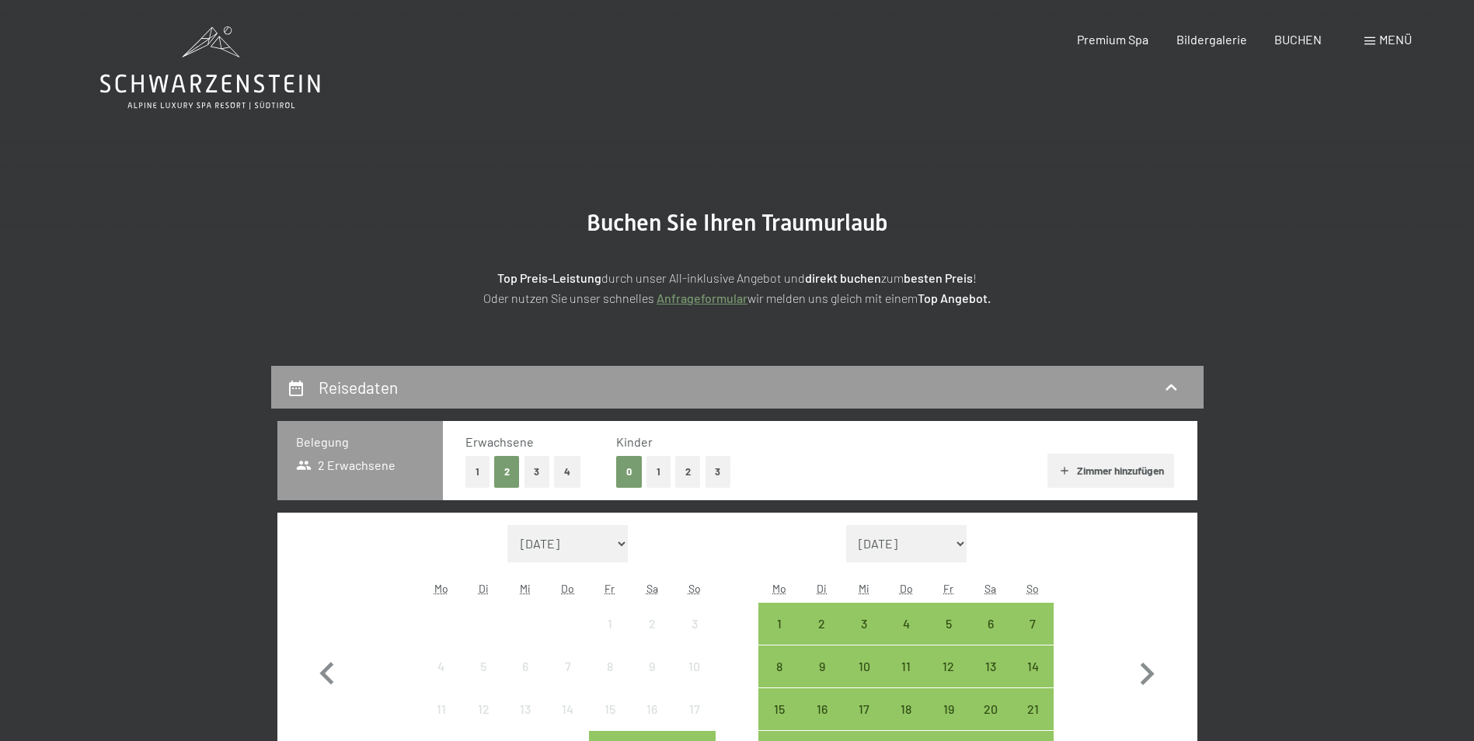
scroll to position [155, 0]
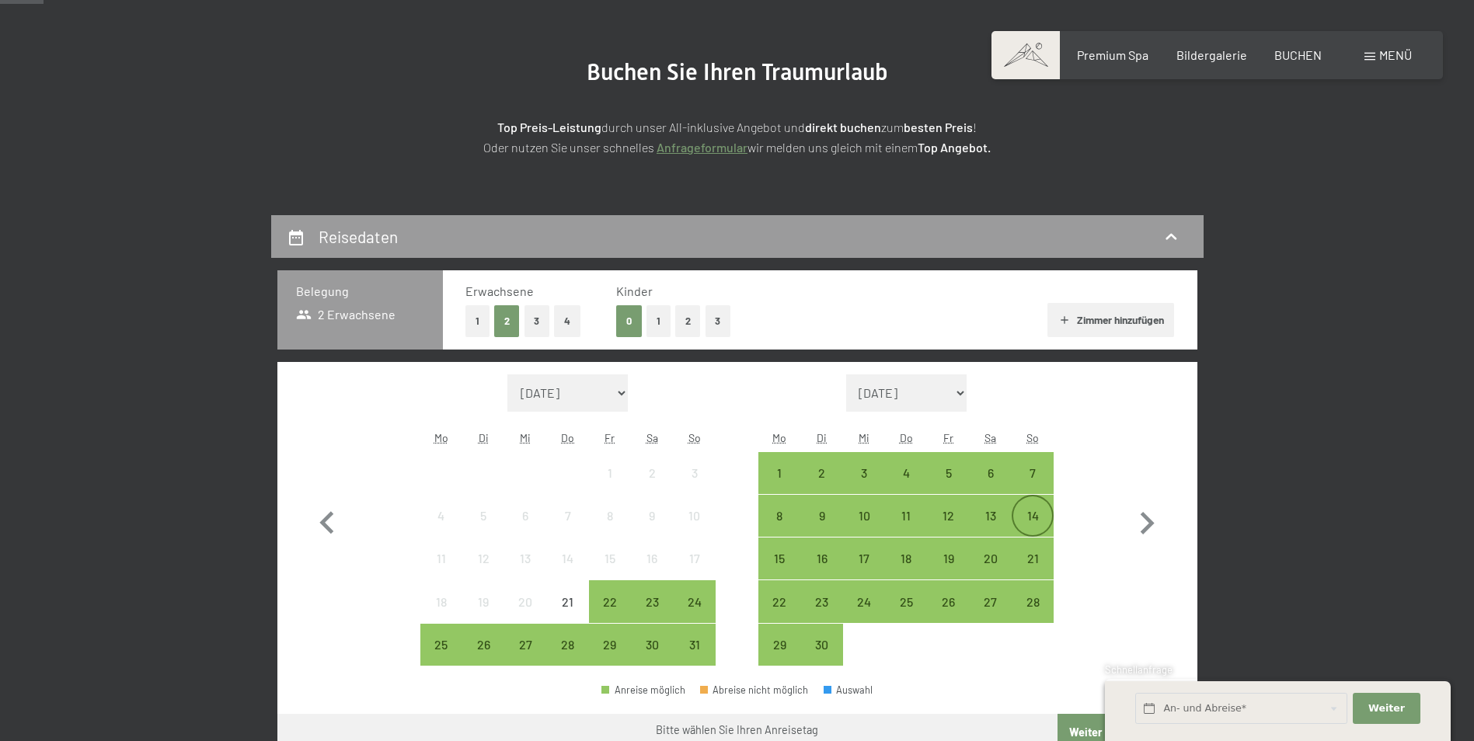
click at [1033, 515] on div "14" at bounding box center [1032, 529] width 39 height 39
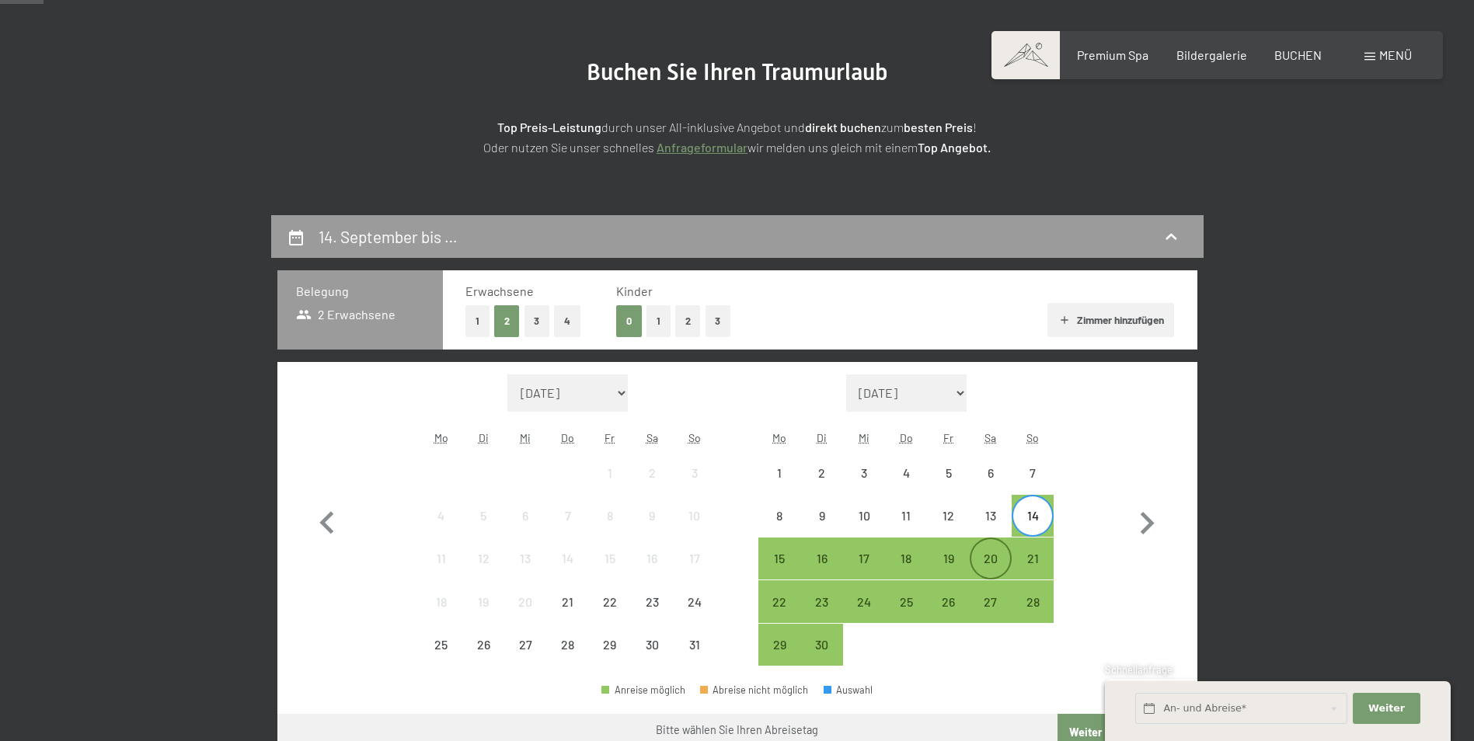
click at [992, 561] on div "20" at bounding box center [990, 571] width 39 height 39
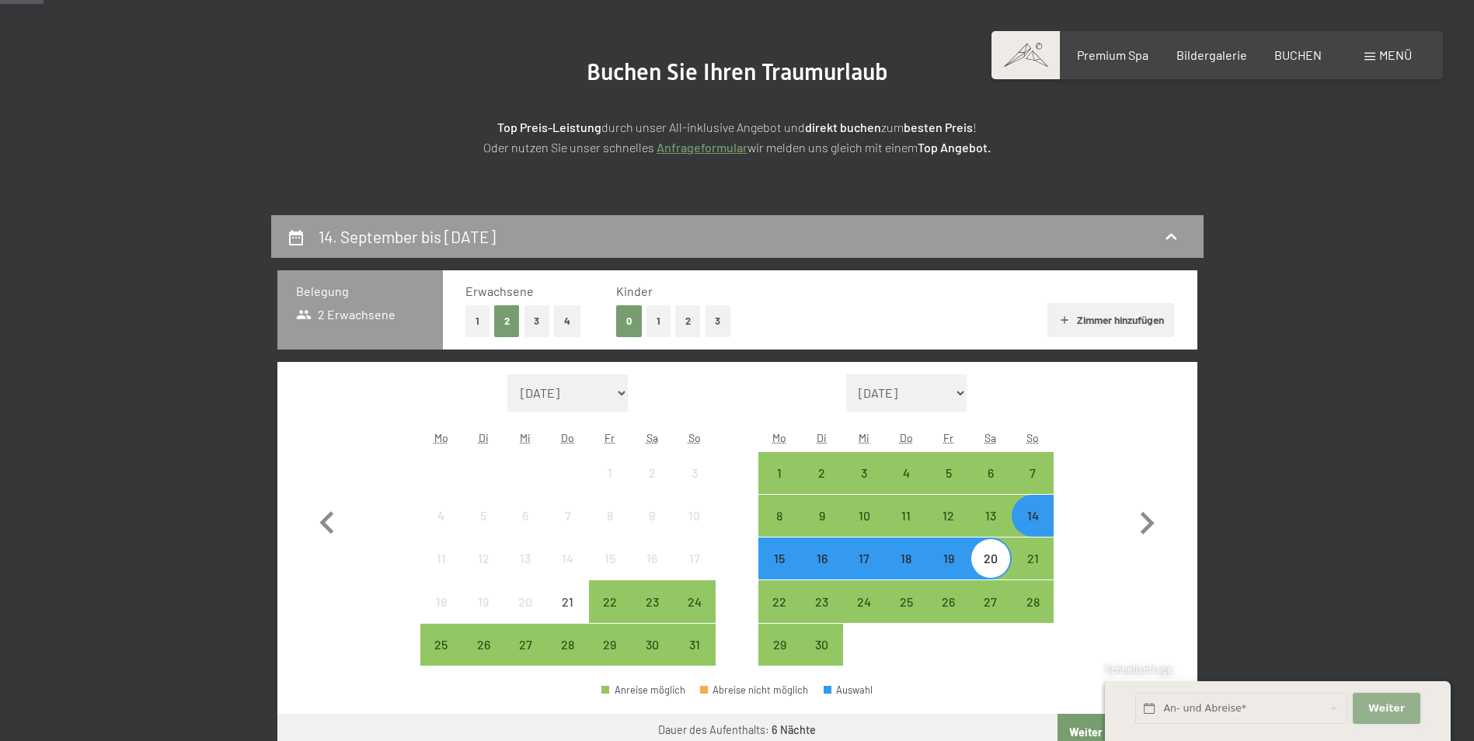
click at [1381, 708] on span "Weiter" at bounding box center [1386, 709] width 37 height 14
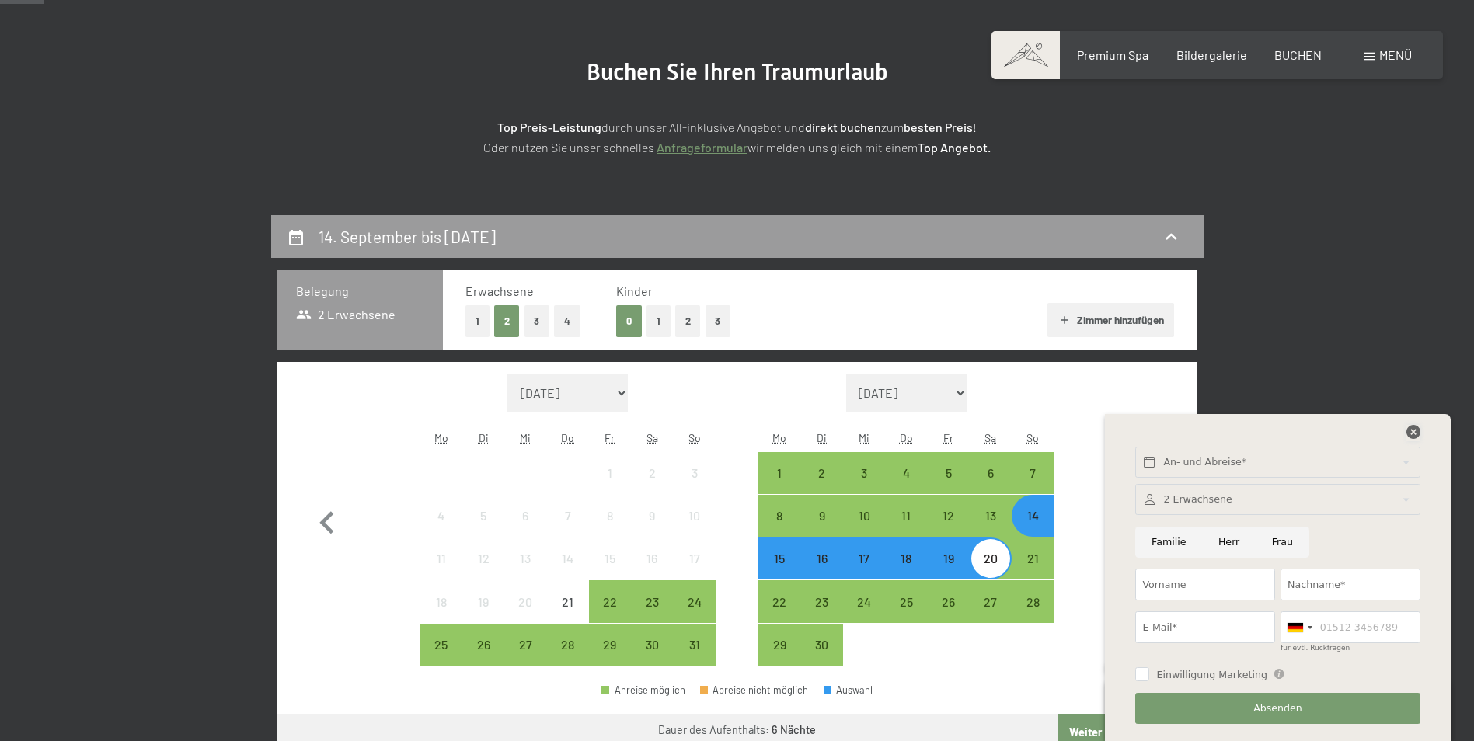
click at [1413, 429] on icon at bounding box center [1413, 432] width 14 height 14
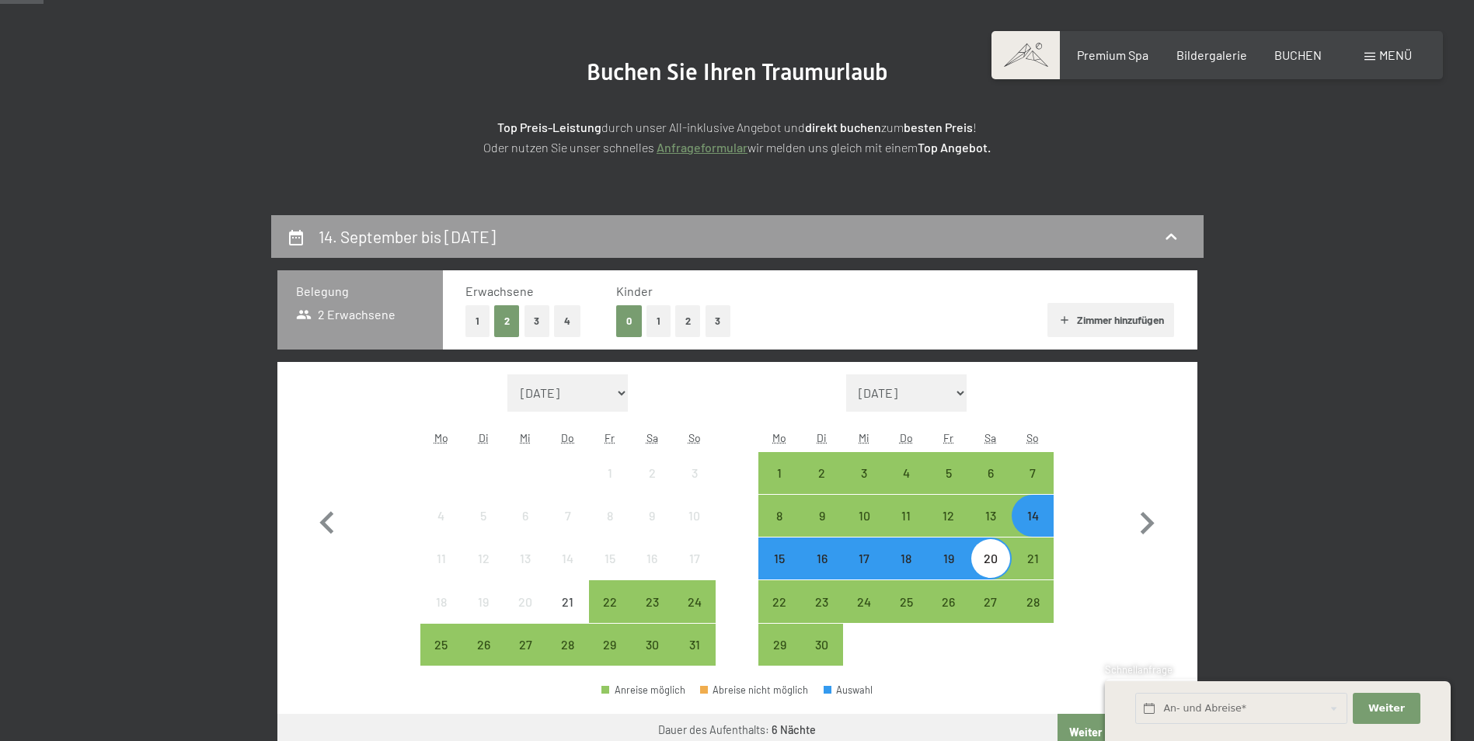
click at [996, 645] on div at bounding box center [991, 645] width 42 height 42
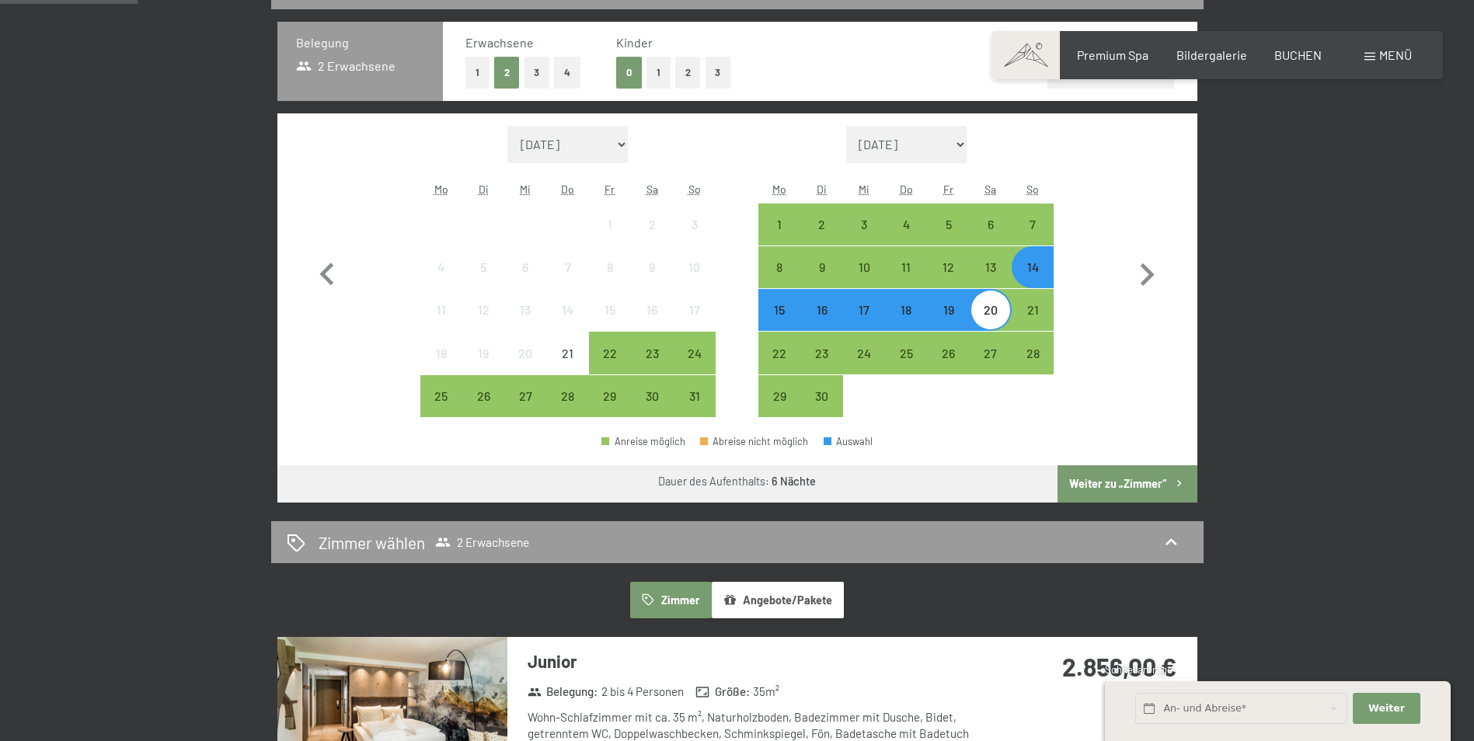
scroll to position [466, 0]
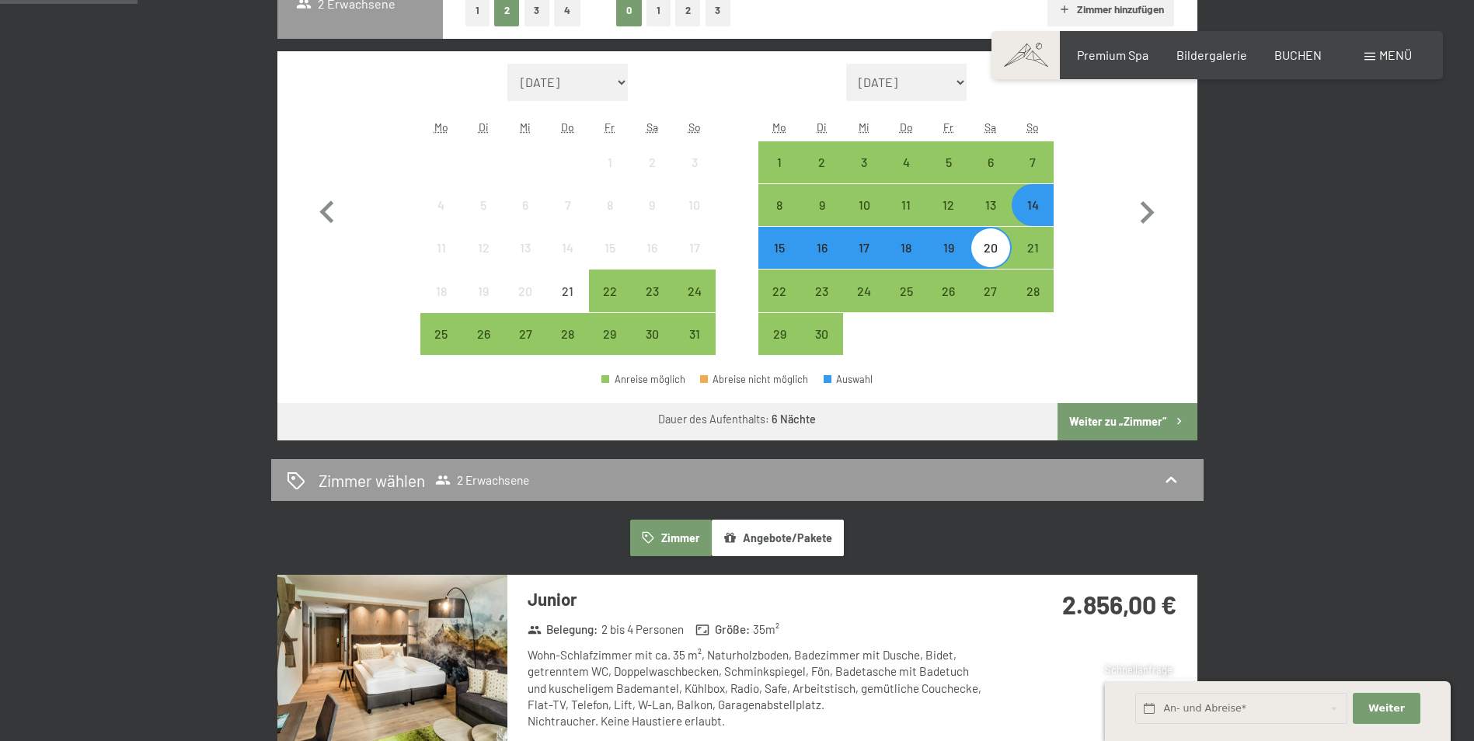
click at [1122, 417] on button "Weiter zu „Zimmer“" at bounding box center [1126, 421] width 139 height 37
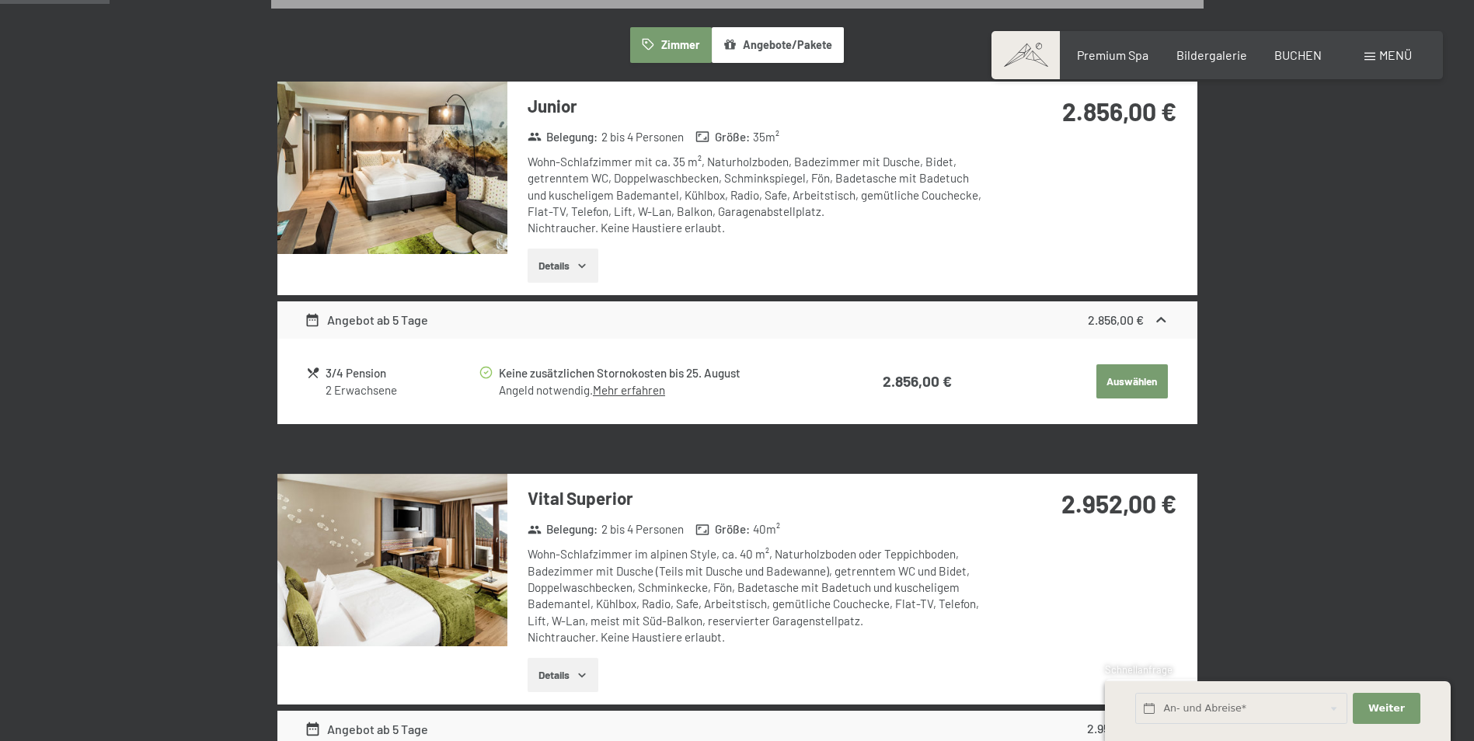
scroll to position [371, 0]
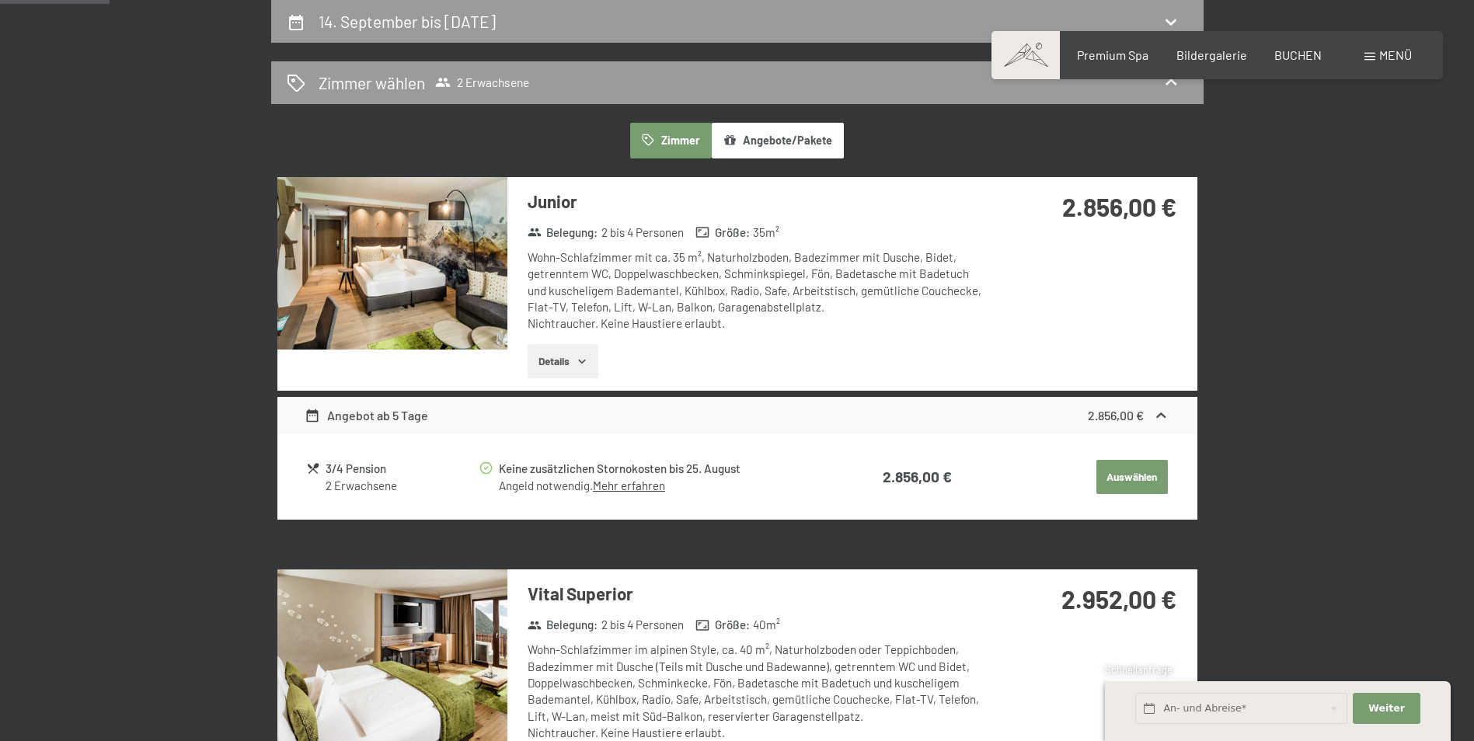
click at [628, 488] on link "Mehr erfahren" at bounding box center [629, 486] width 72 height 14
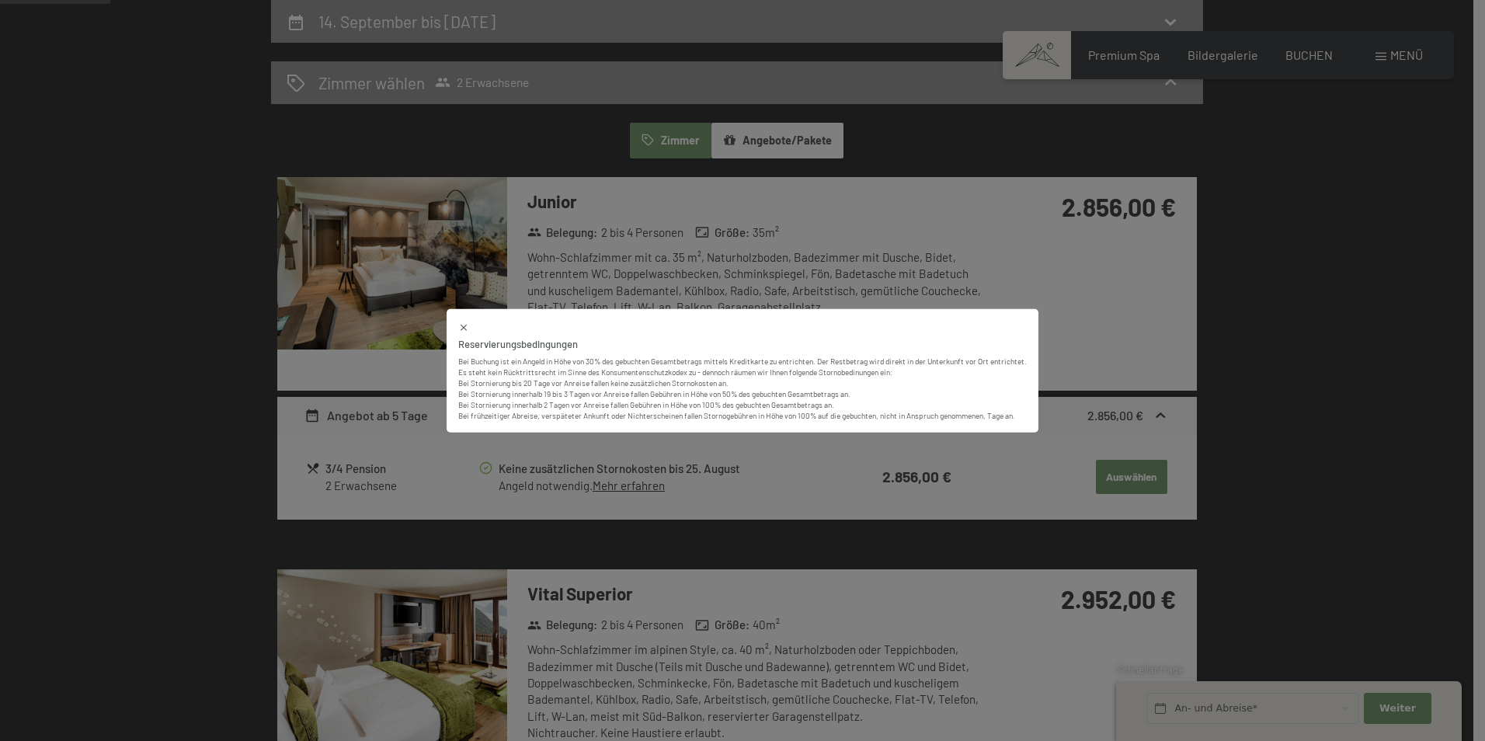
click at [459, 325] on icon at bounding box center [463, 327] width 11 height 11
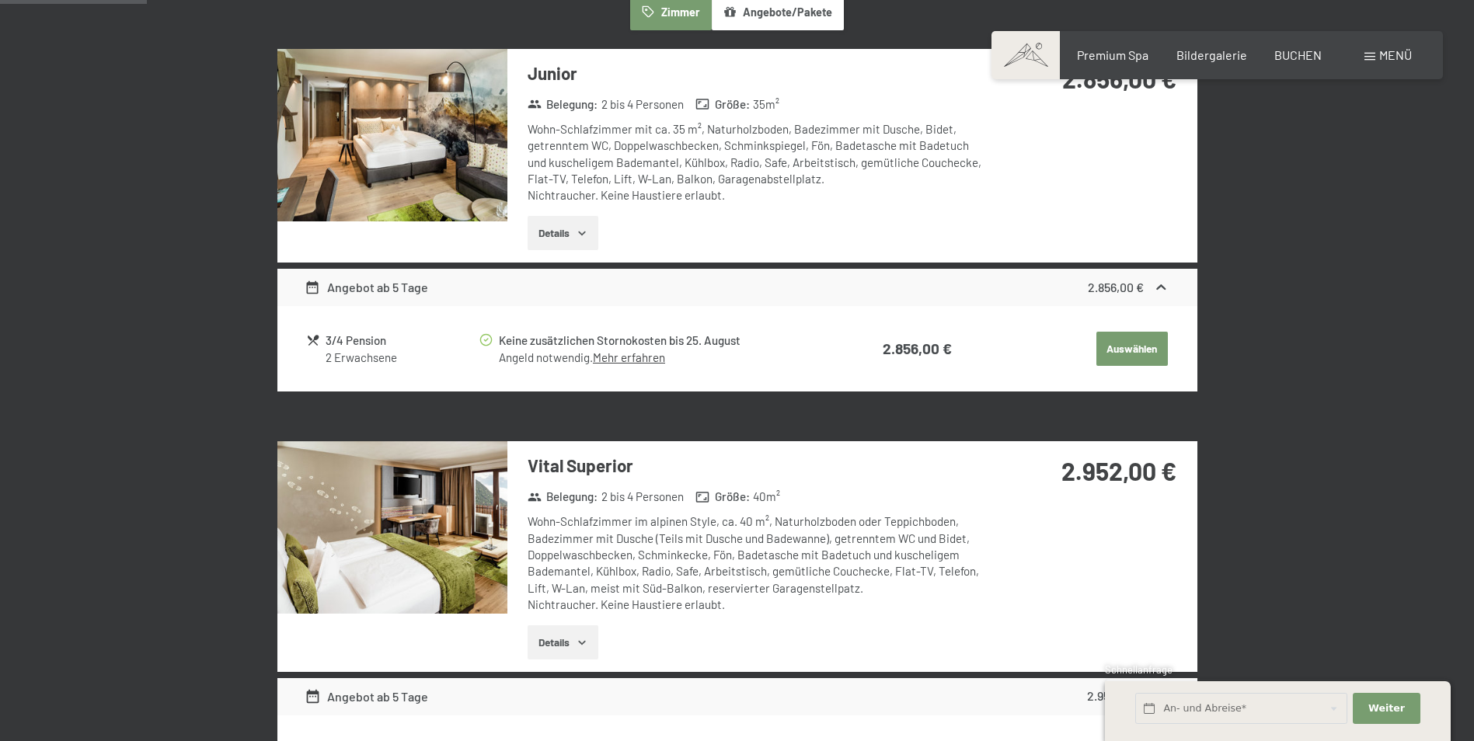
scroll to position [526, 0]
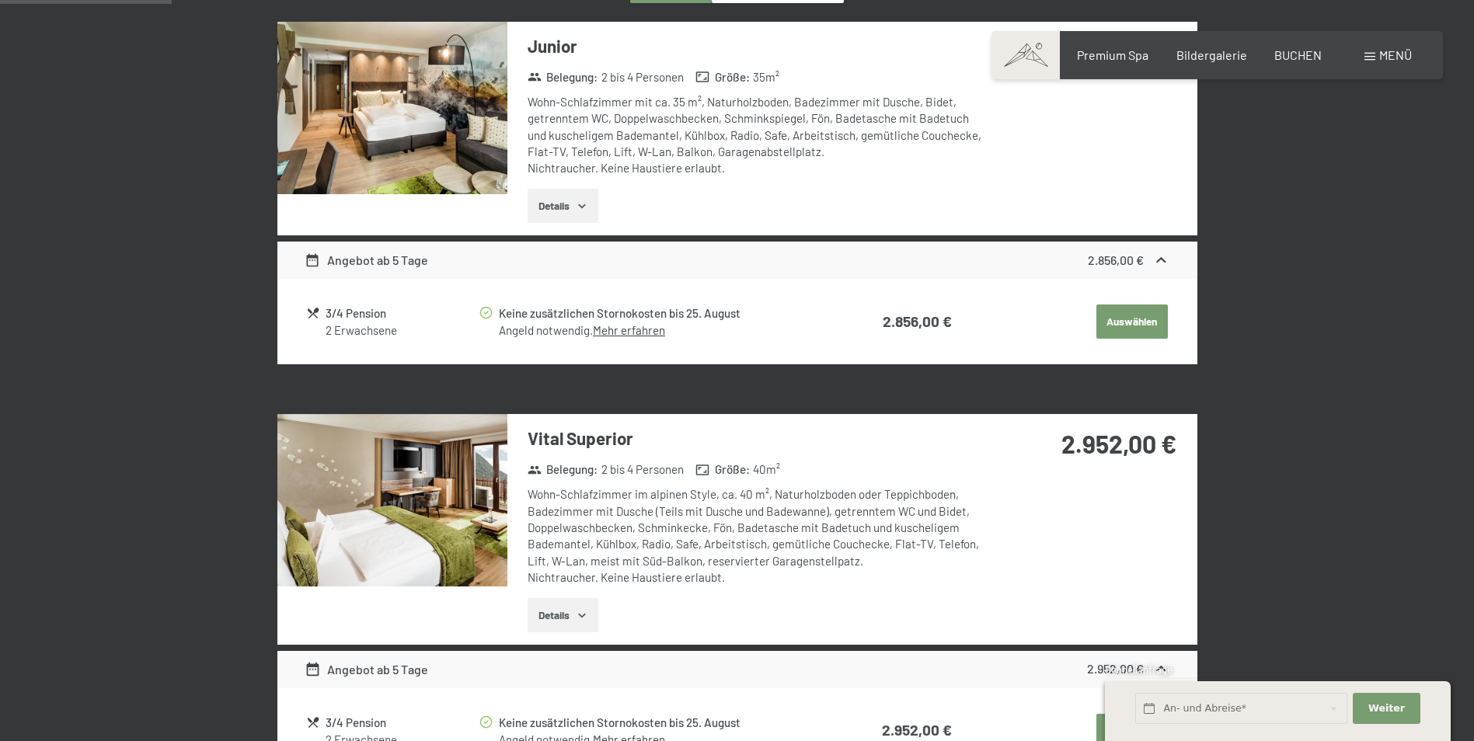
click at [578, 203] on icon "button" at bounding box center [582, 206] width 12 height 12
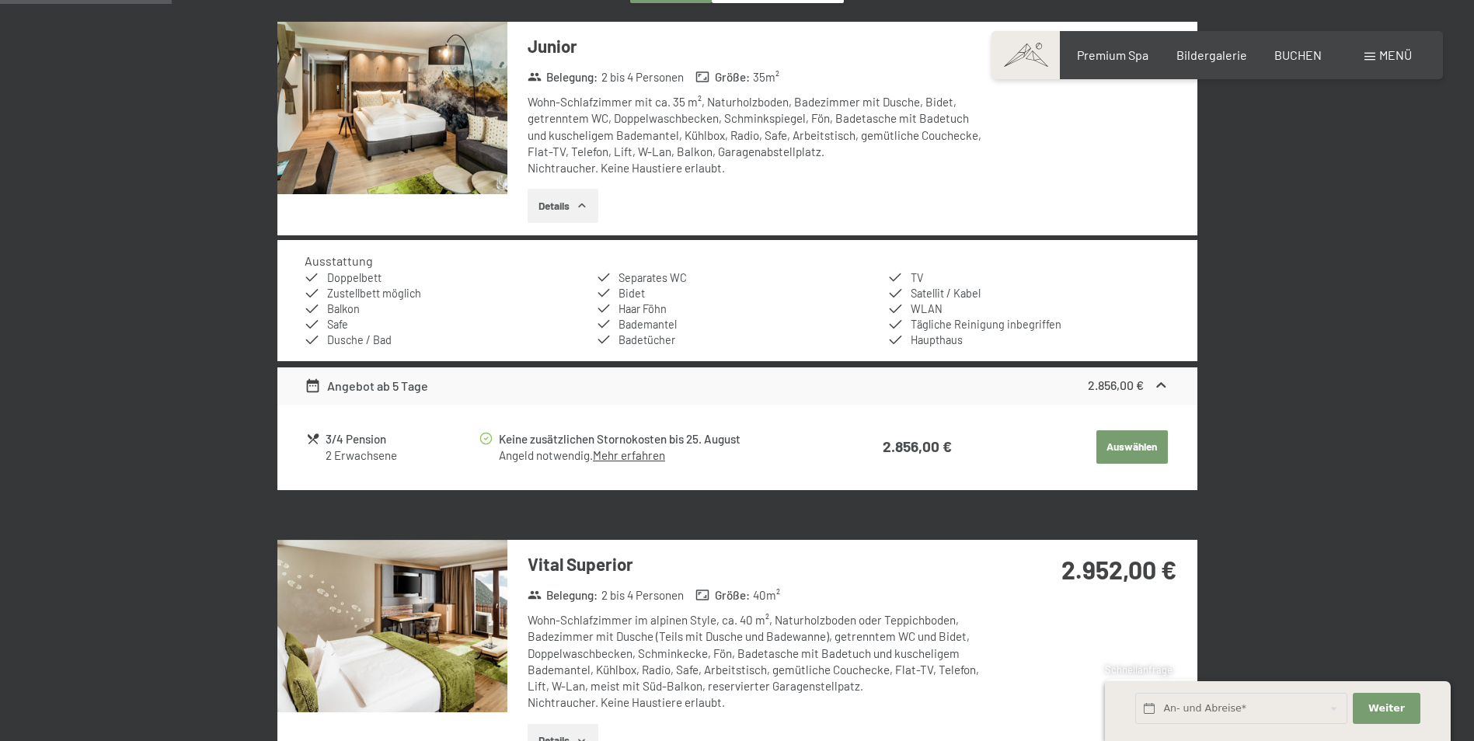
click at [578, 203] on icon "button" at bounding box center [582, 206] width 12 height 12
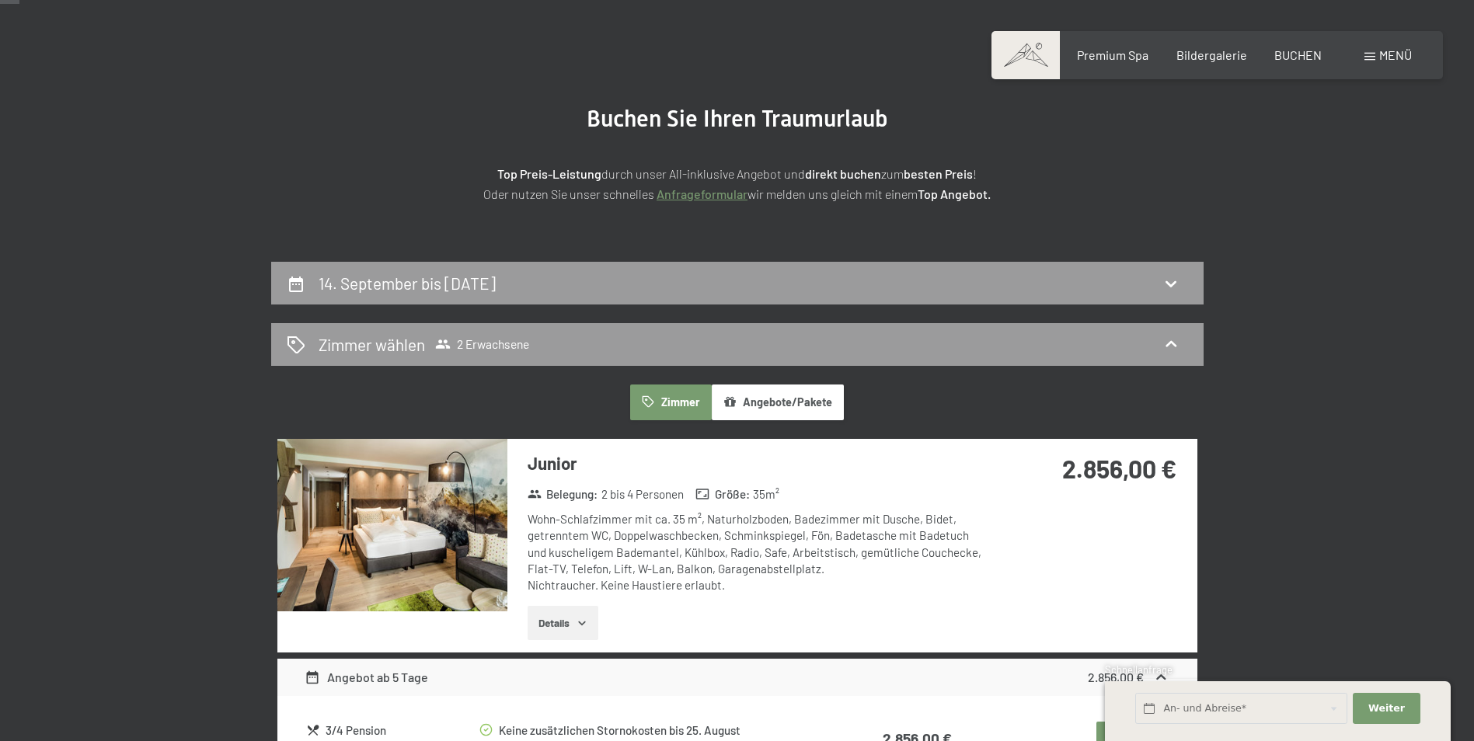
scroll to position [60, 0]
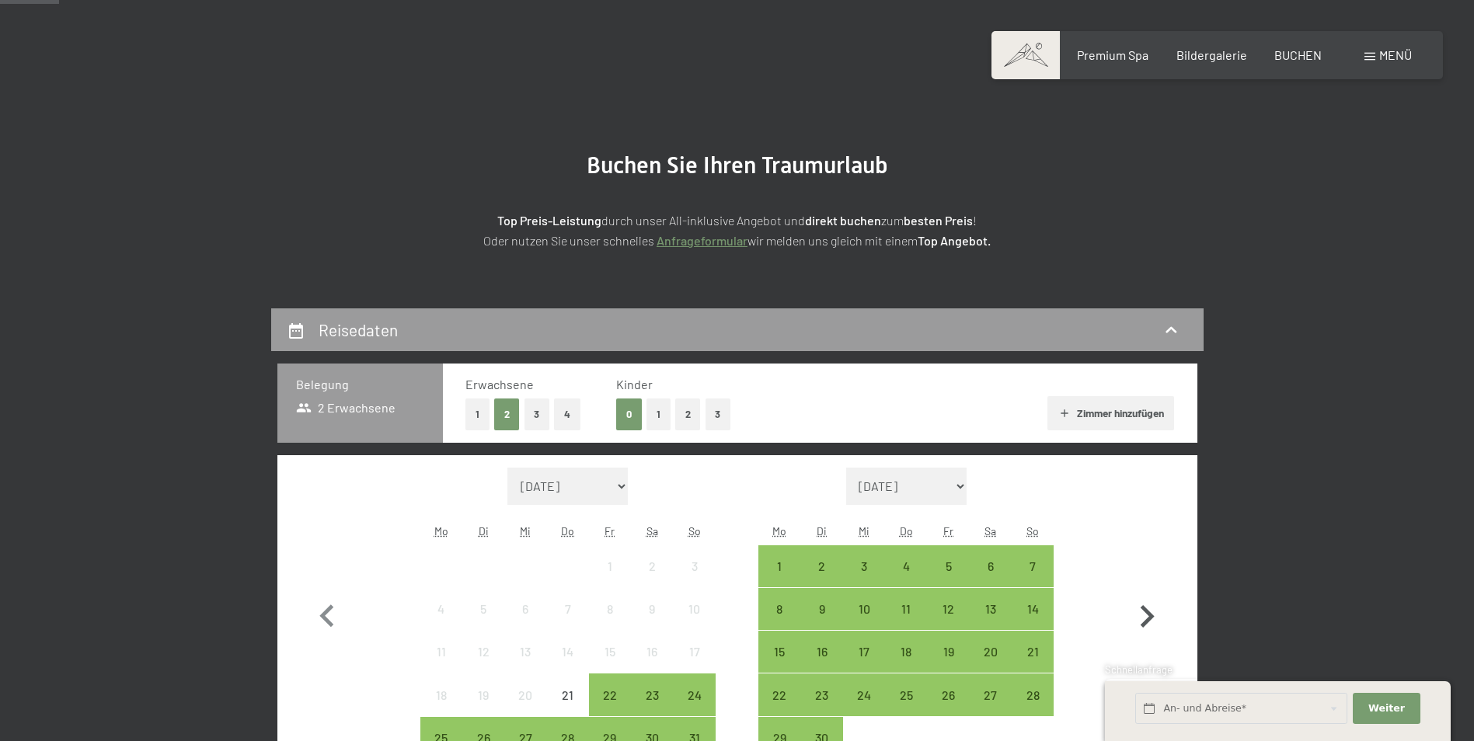
scroll to position [233, 0]
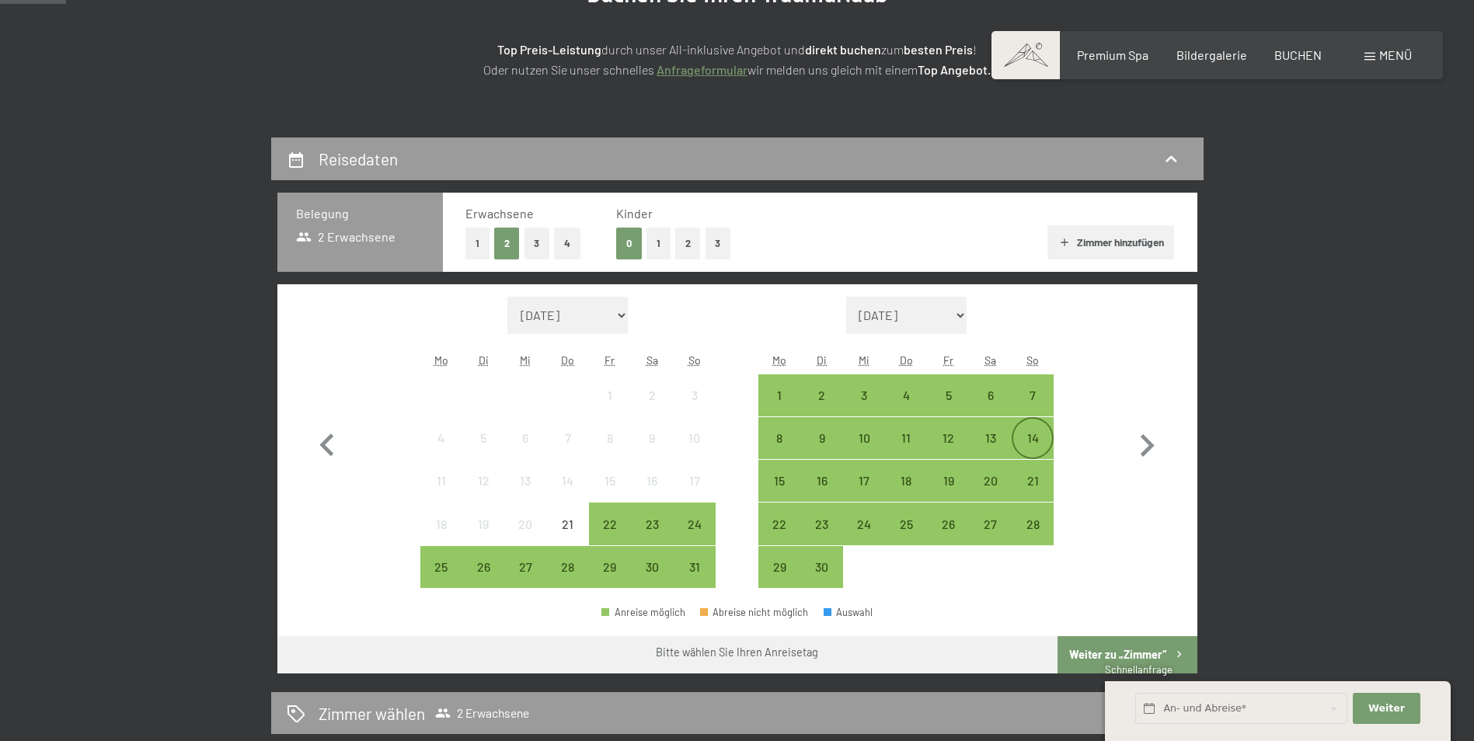
click at [1033, 433] on div "14" at bounding box center [1032, 451] width 39 height 39
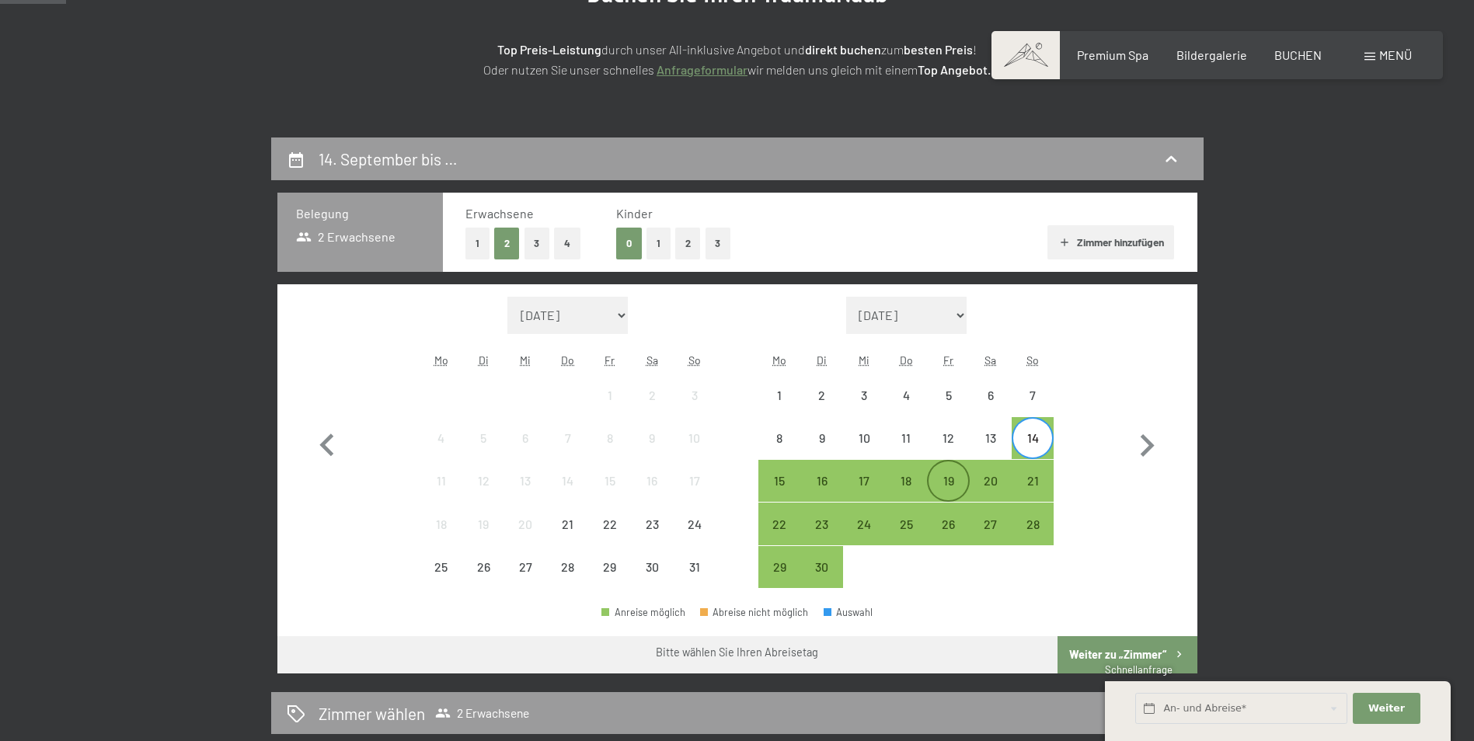
click at [940, 476] on div "19" at bounding box center [947, 494] width 39 height 39
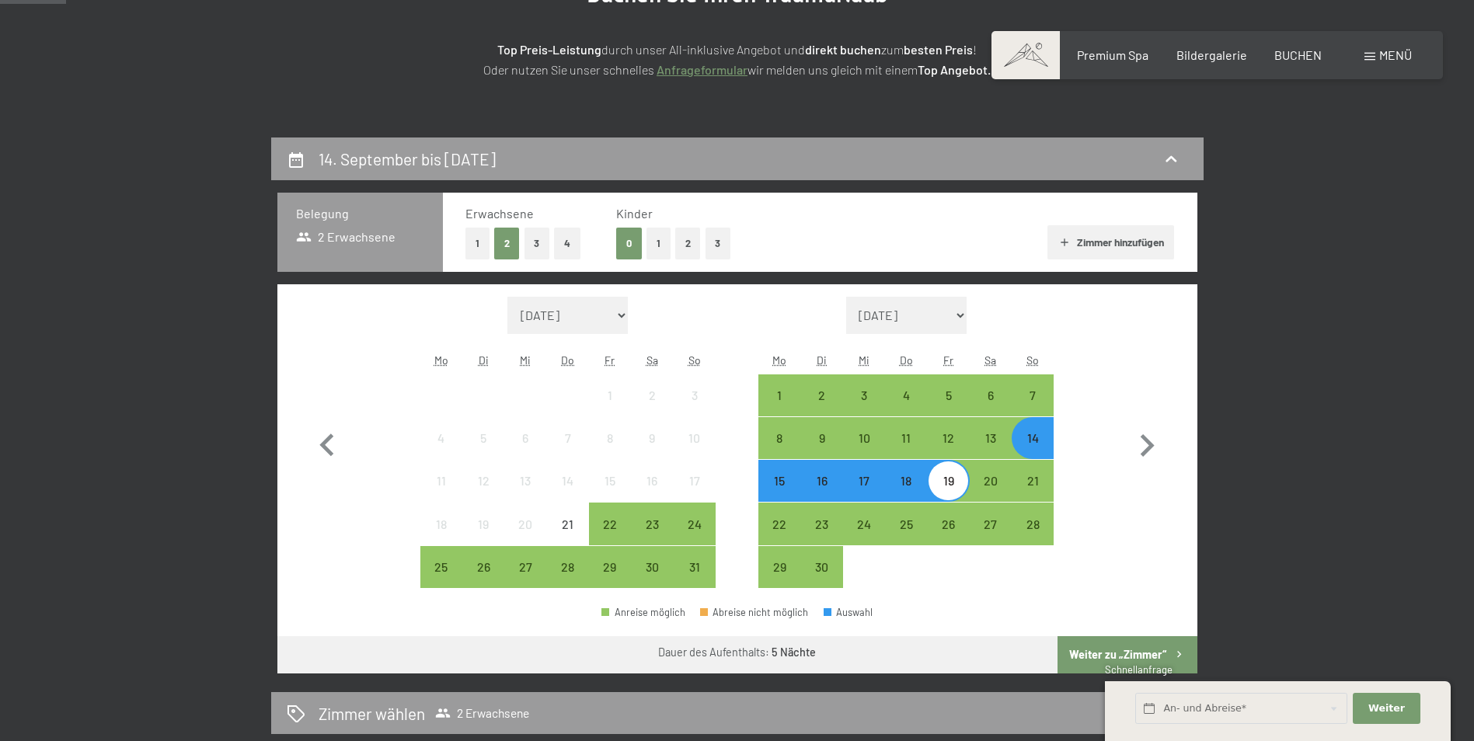
click at [1146, 656] on button "Weiter zu „Zimmer“" at bounding box center [1126, 654] width 139 height 37
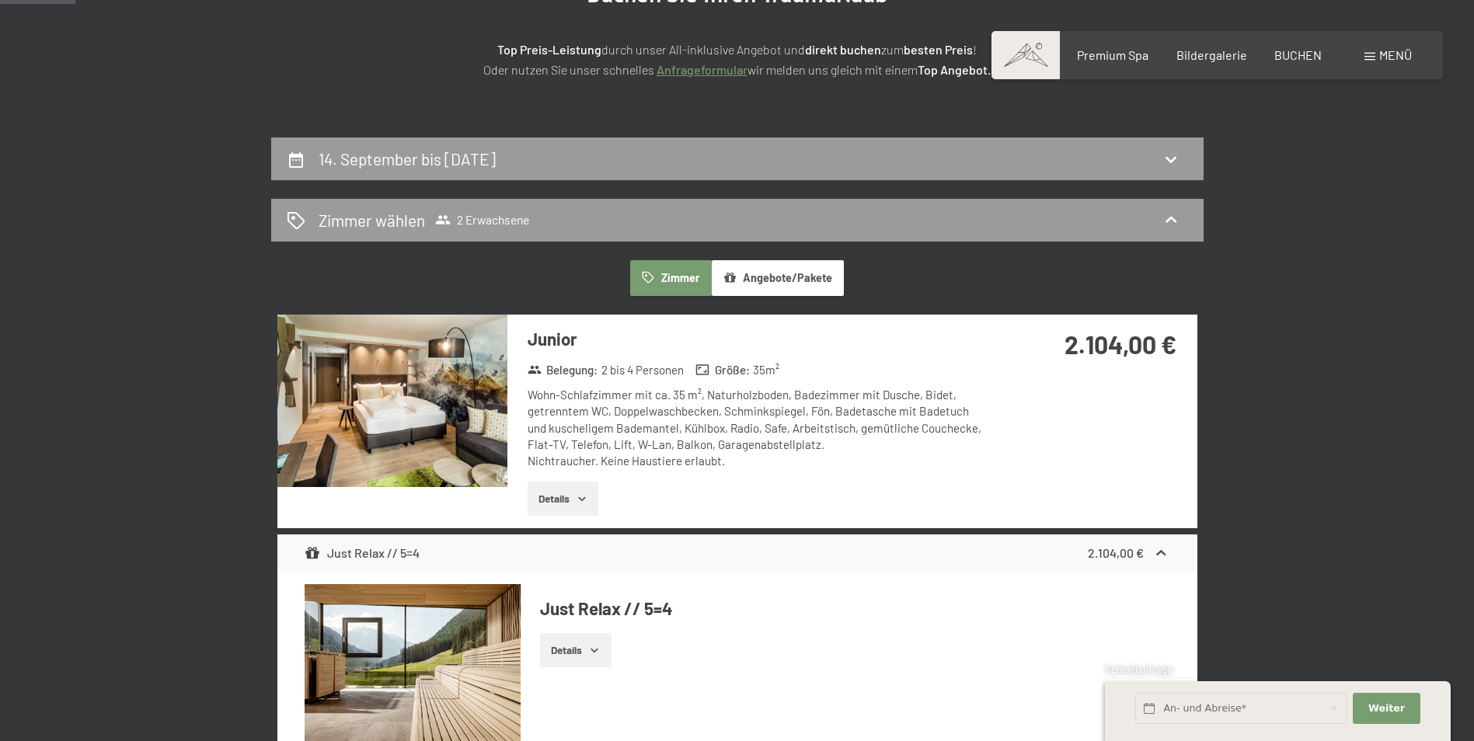
scroll to position [371, 0]
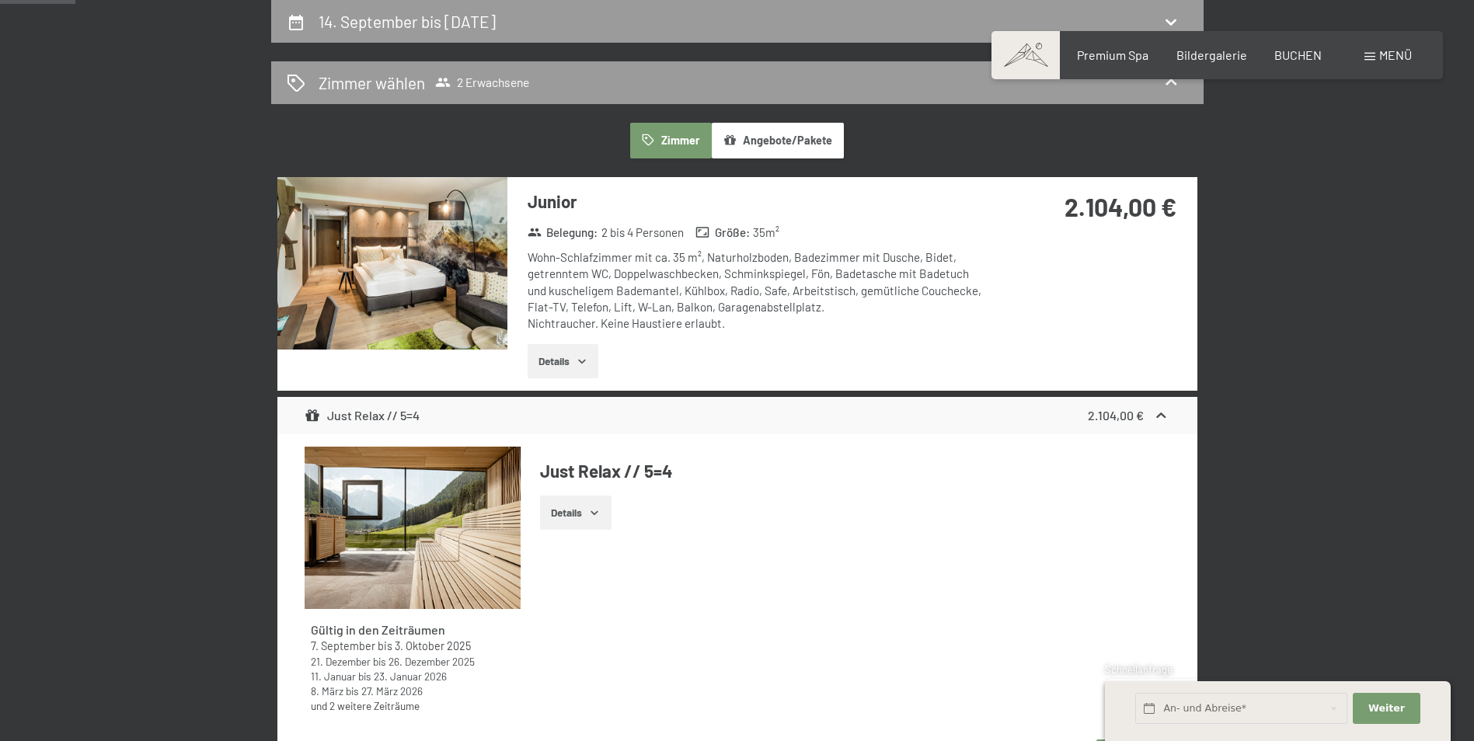
click at [545, 364] on button "Details" at bounding box center [563, 361] width 71 height 34
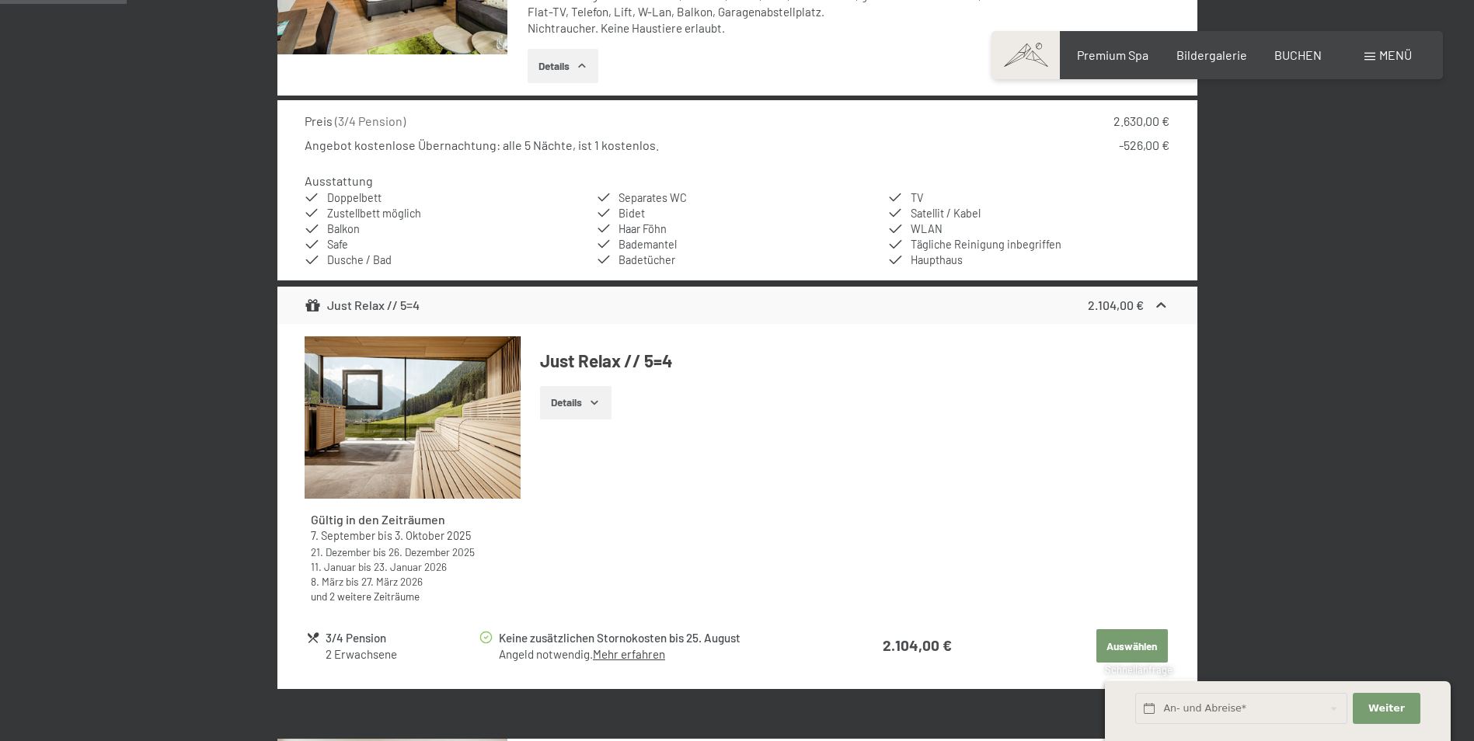
scroll to position [681, 0]
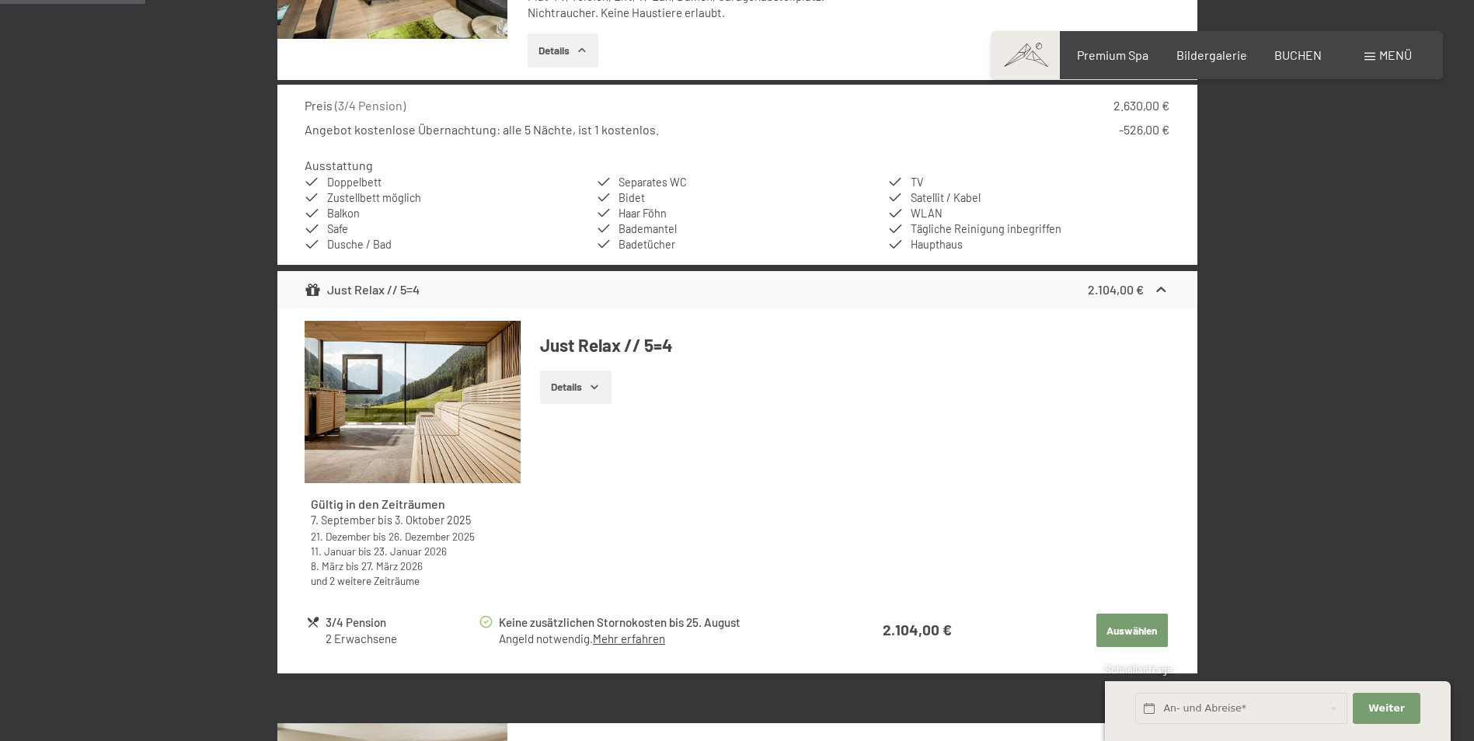
click at [624, 637] on link "Mehr erfahren" at bounding box center [629, 639] width 72 height 14
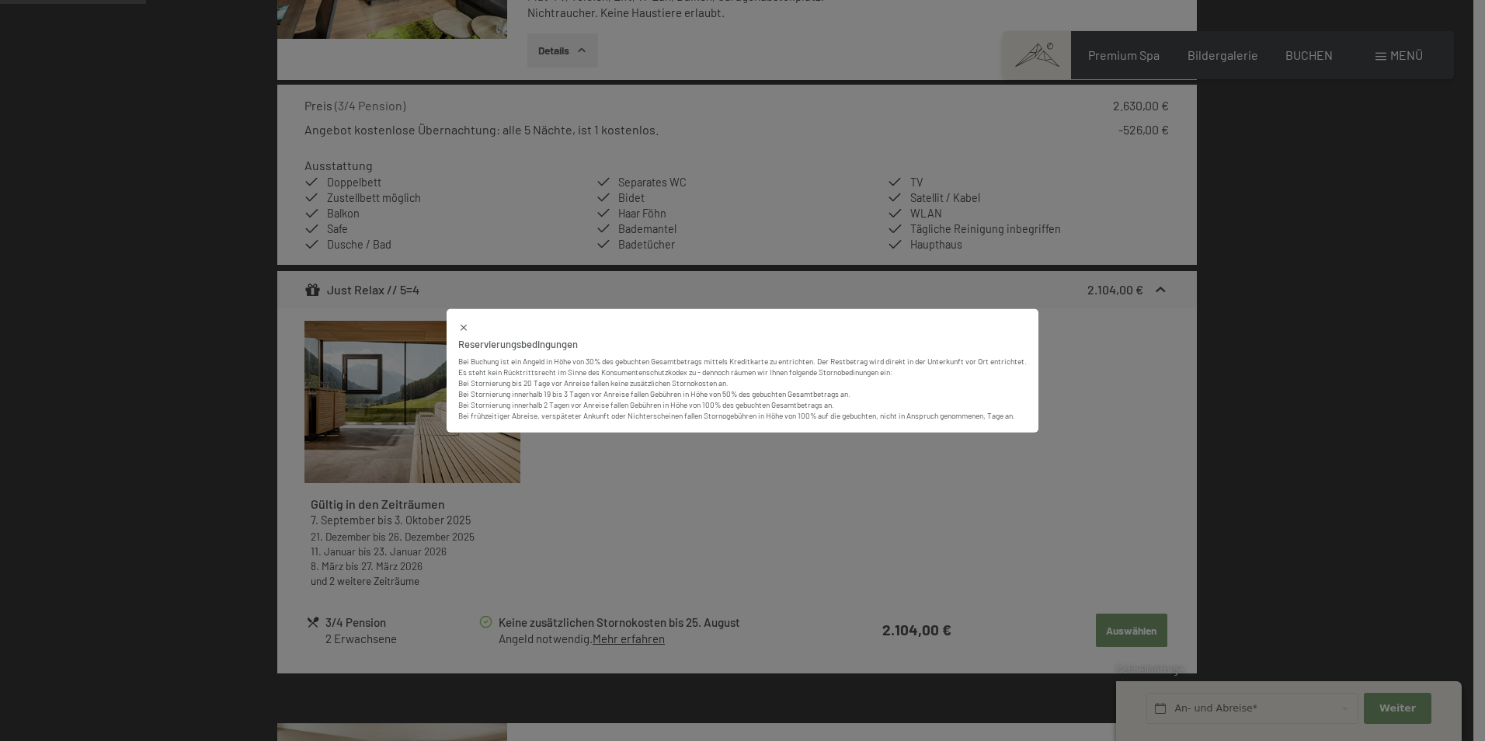
click at [1408, 466] on div "Reservierungsbedingungen Bei Buchung ist ein Angeld in Höhe von 30% des gebucht…" at bounding box center [742, 370] width 1485 height 741
